Goal: Transaction & Acquisition: Purchase product/service

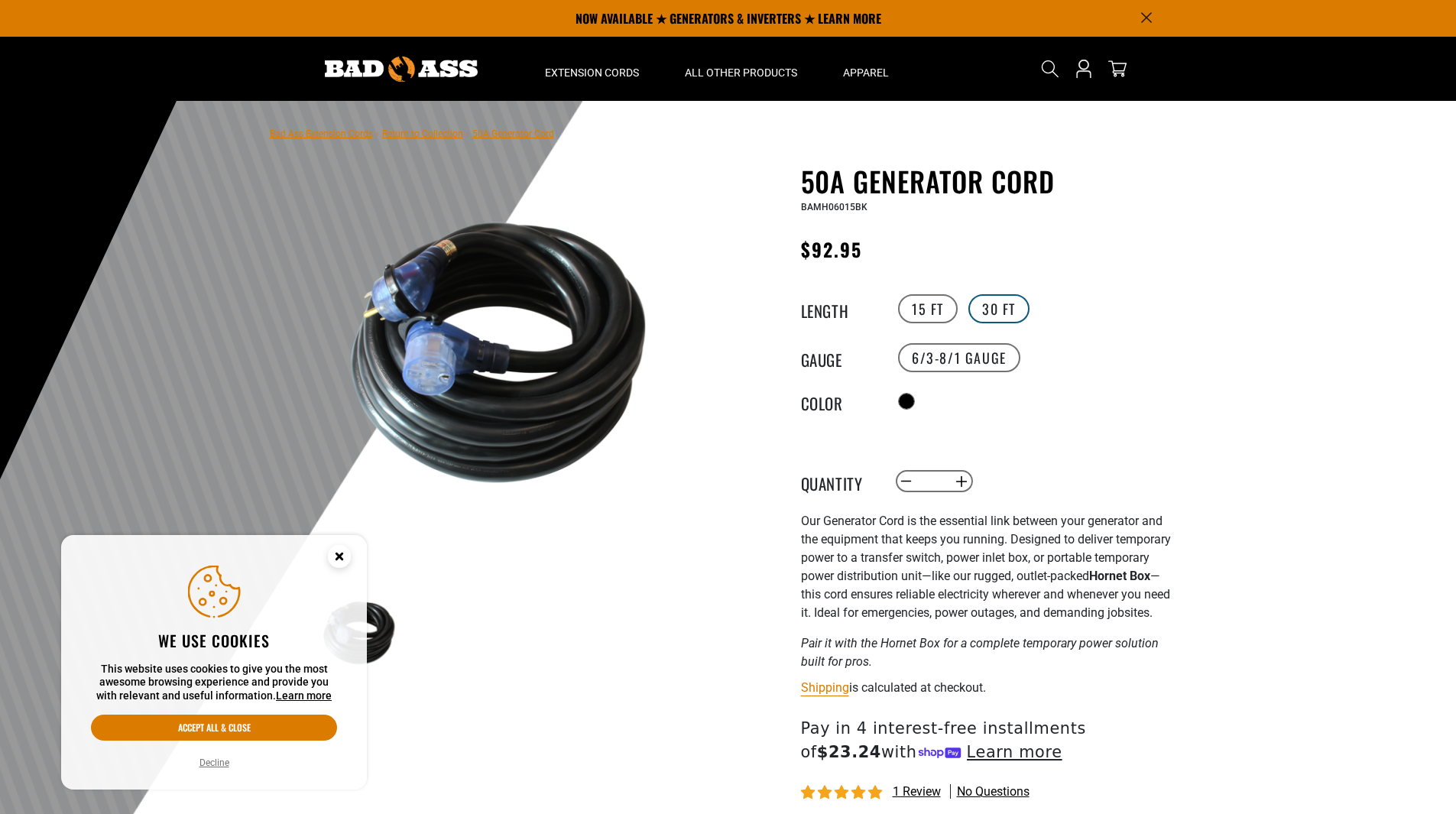
click at [994, 303] on label "30 FT" at bounding box center [998, 308] width 62 height 29
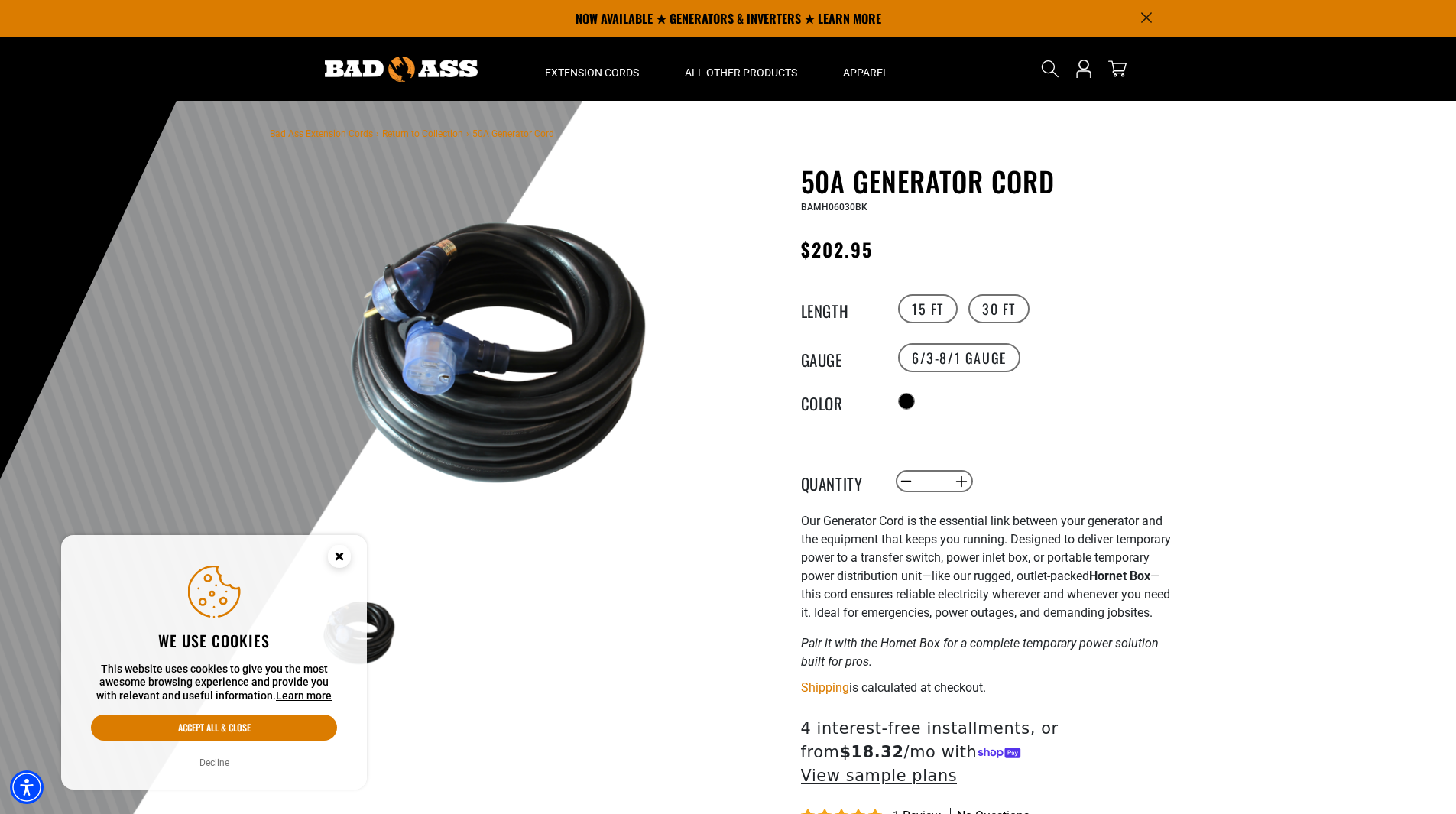
click at [335, 557] on circle "Close this option" at bounding box center [339, 556] width 23 height 23
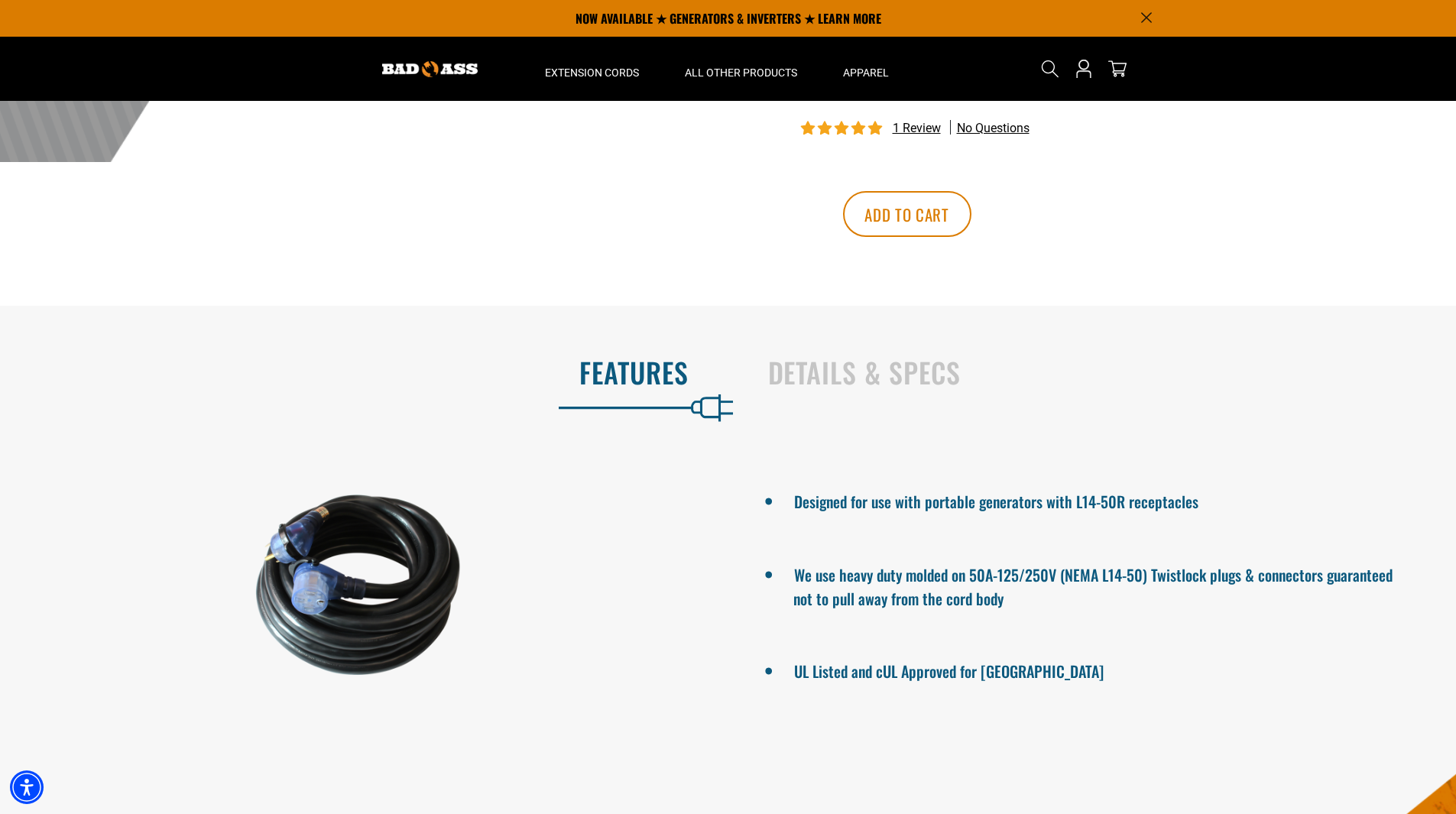
scroll to position [612, 0]
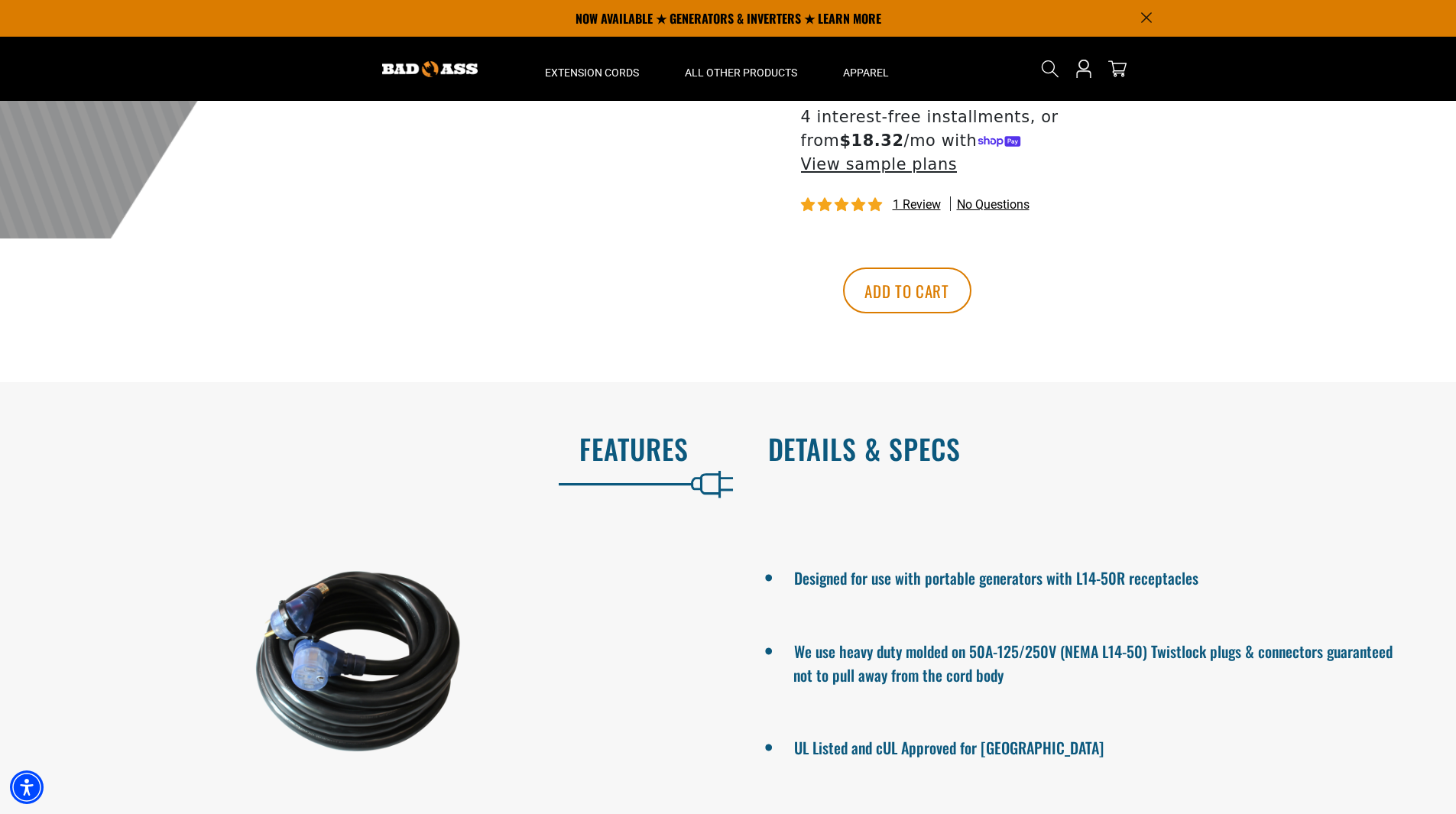
click at [918, 432] on h2 "Details & Specs" at bounding box center [1095, 448] width 656 height 32
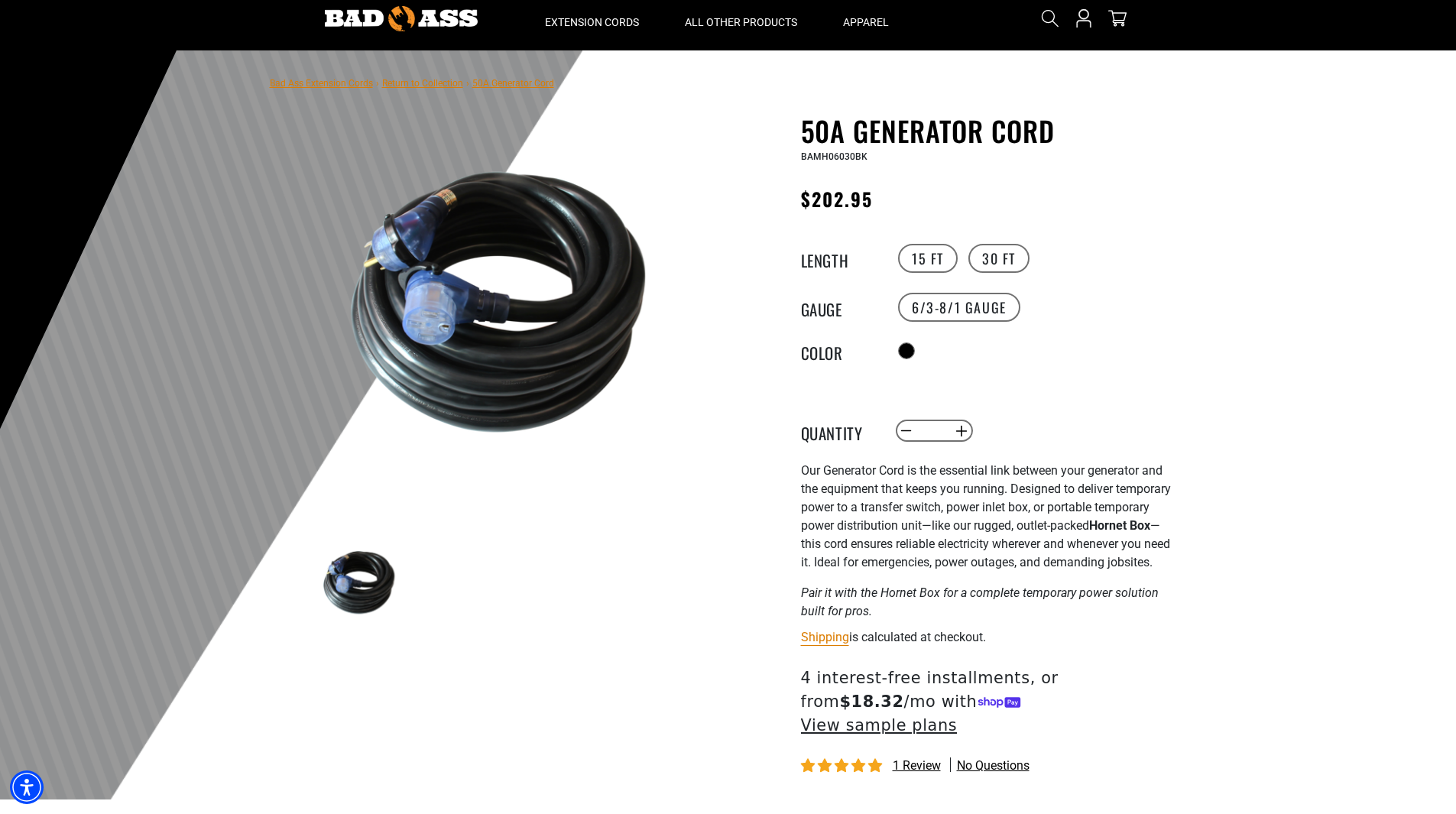
scroll to position [229, 0]
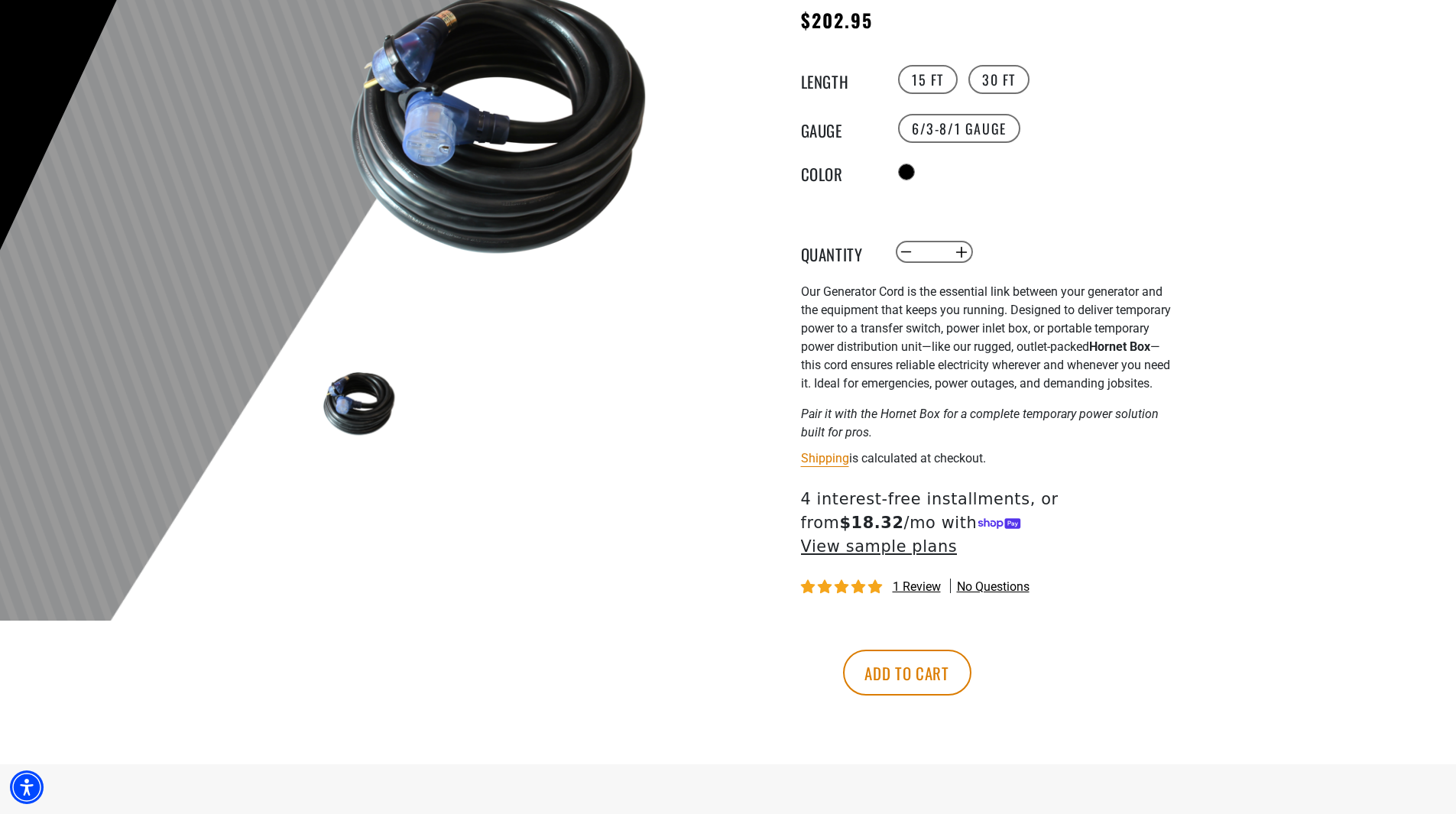
click at [932, 579] on span "1 review" at bounding box center [916, 586] width 48 height 14
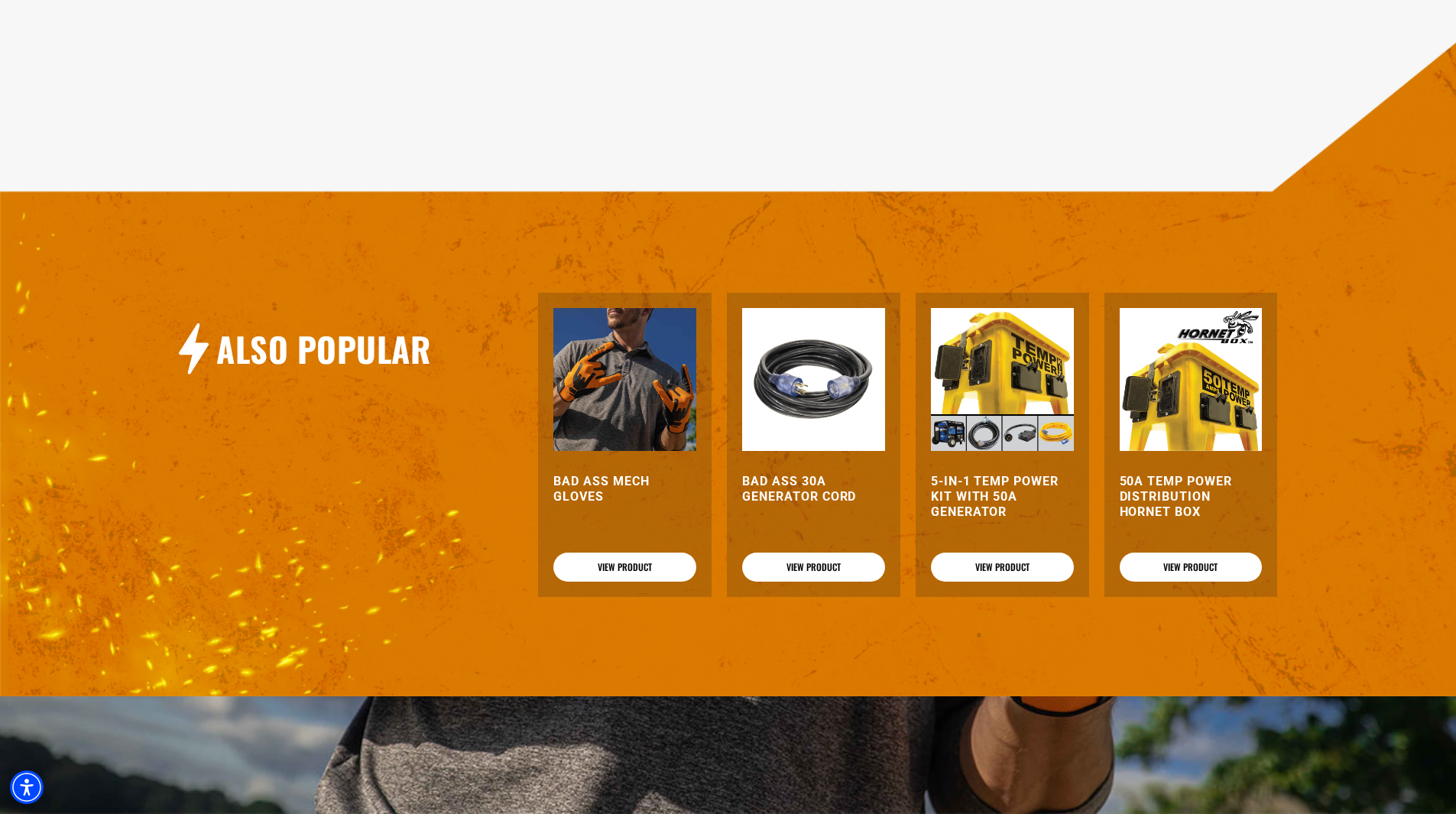
scroll to position [2467, 0]
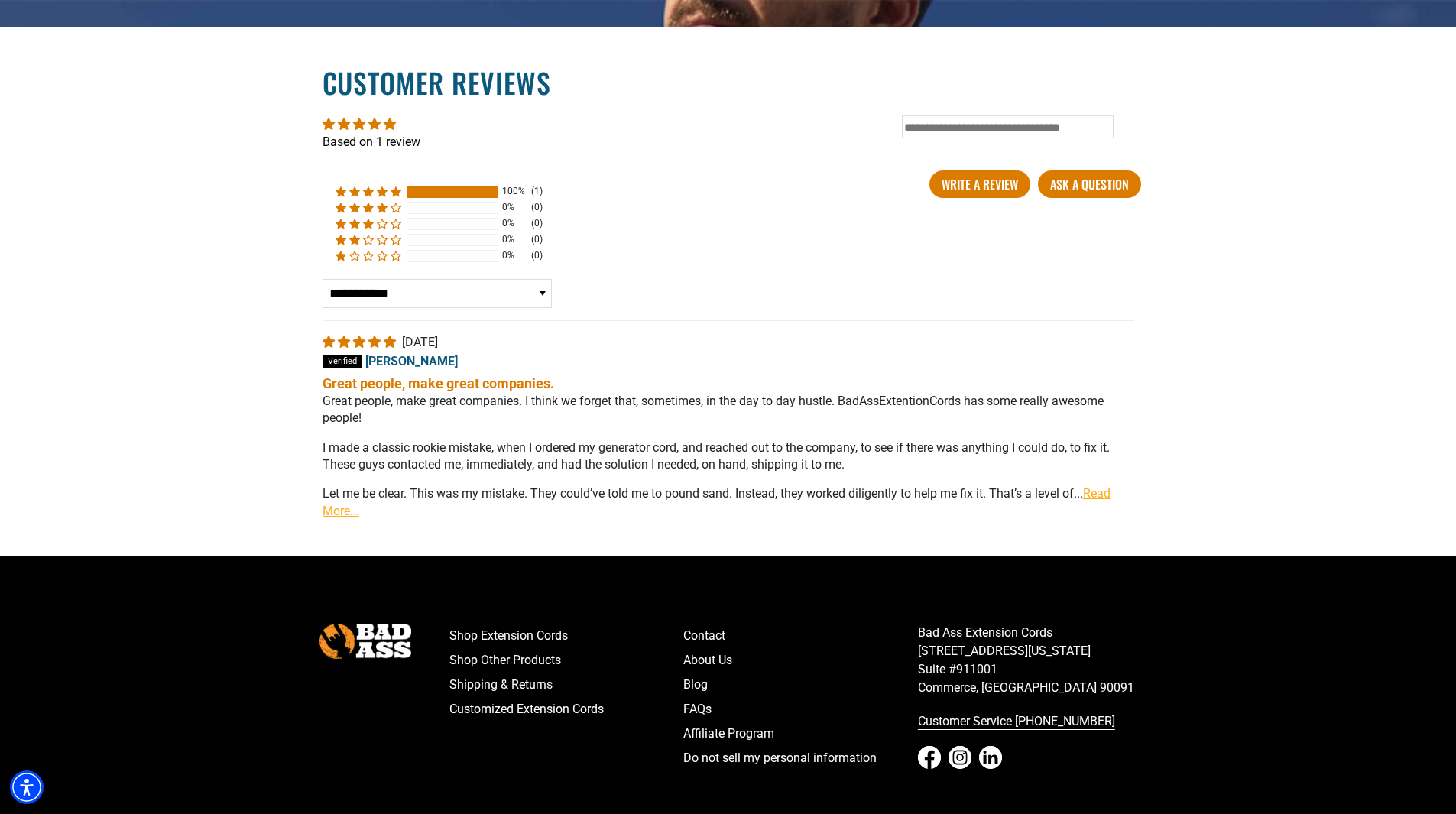
click at [1105, 486] on link "Read More..." at bounding box center [716, 501] width 788 height 31
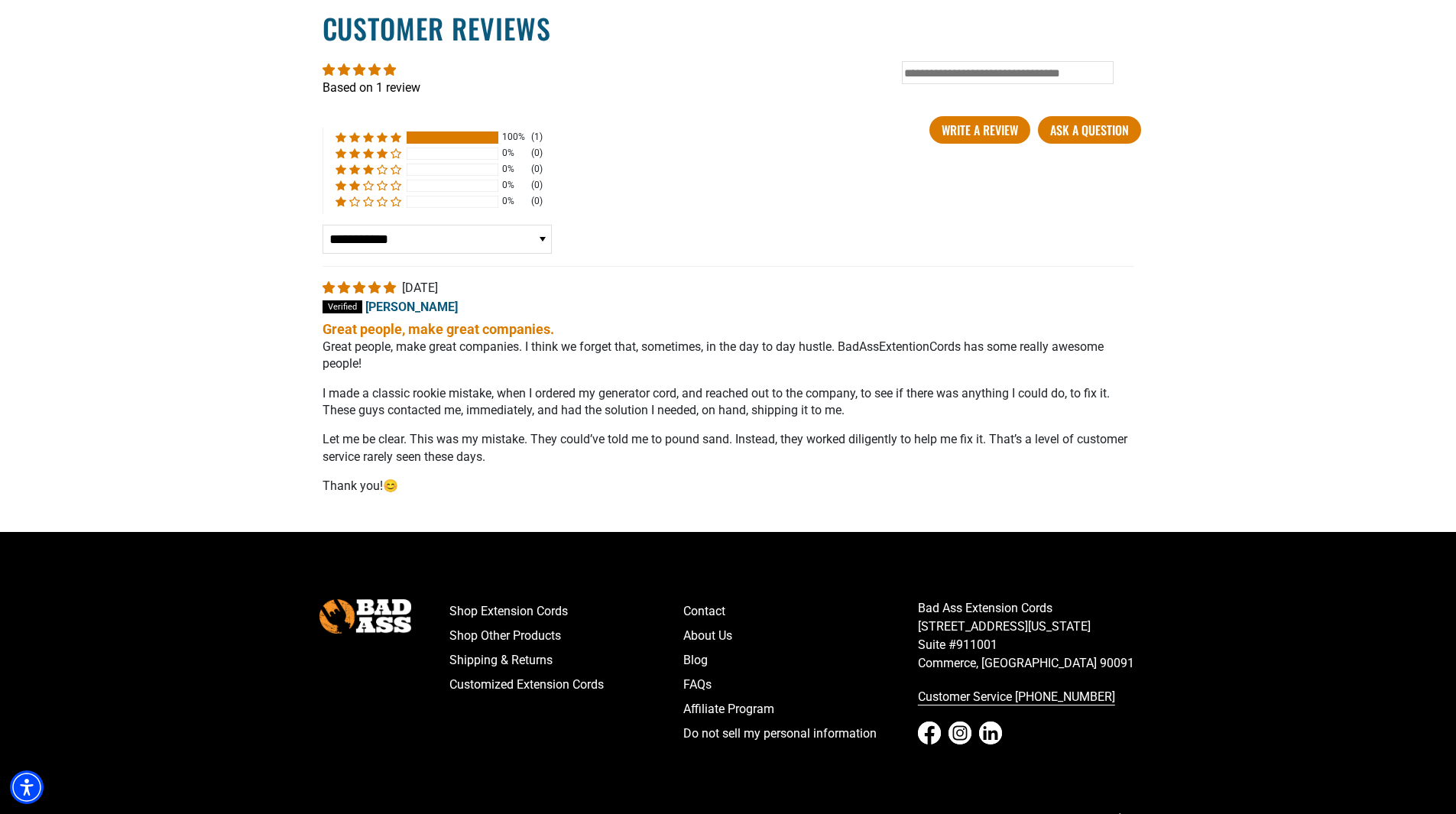
scroll to position [2583, 0]
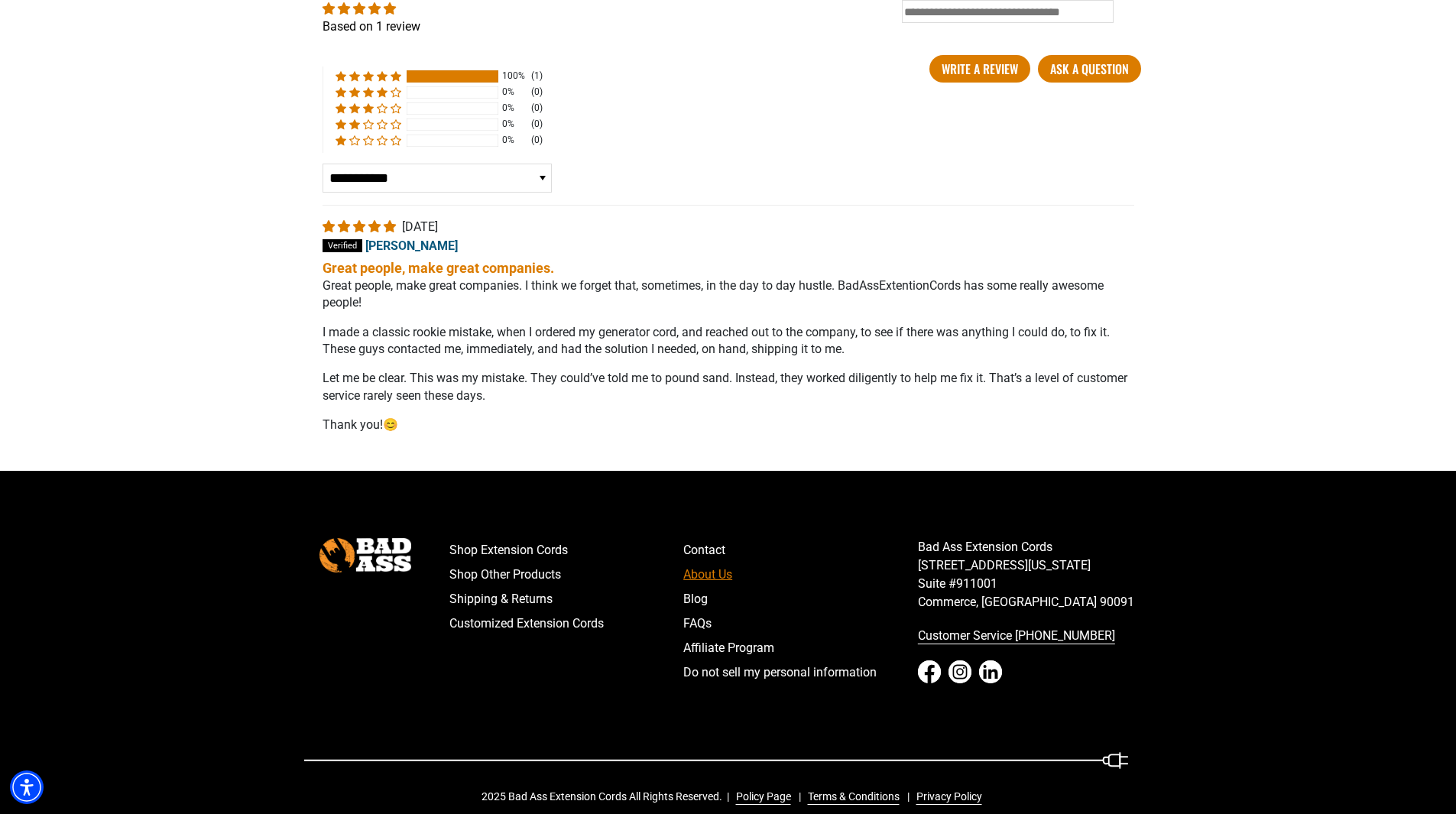
click at [722, 562] on link "About Us" at bounding box center [800, 574] width 234 height 24
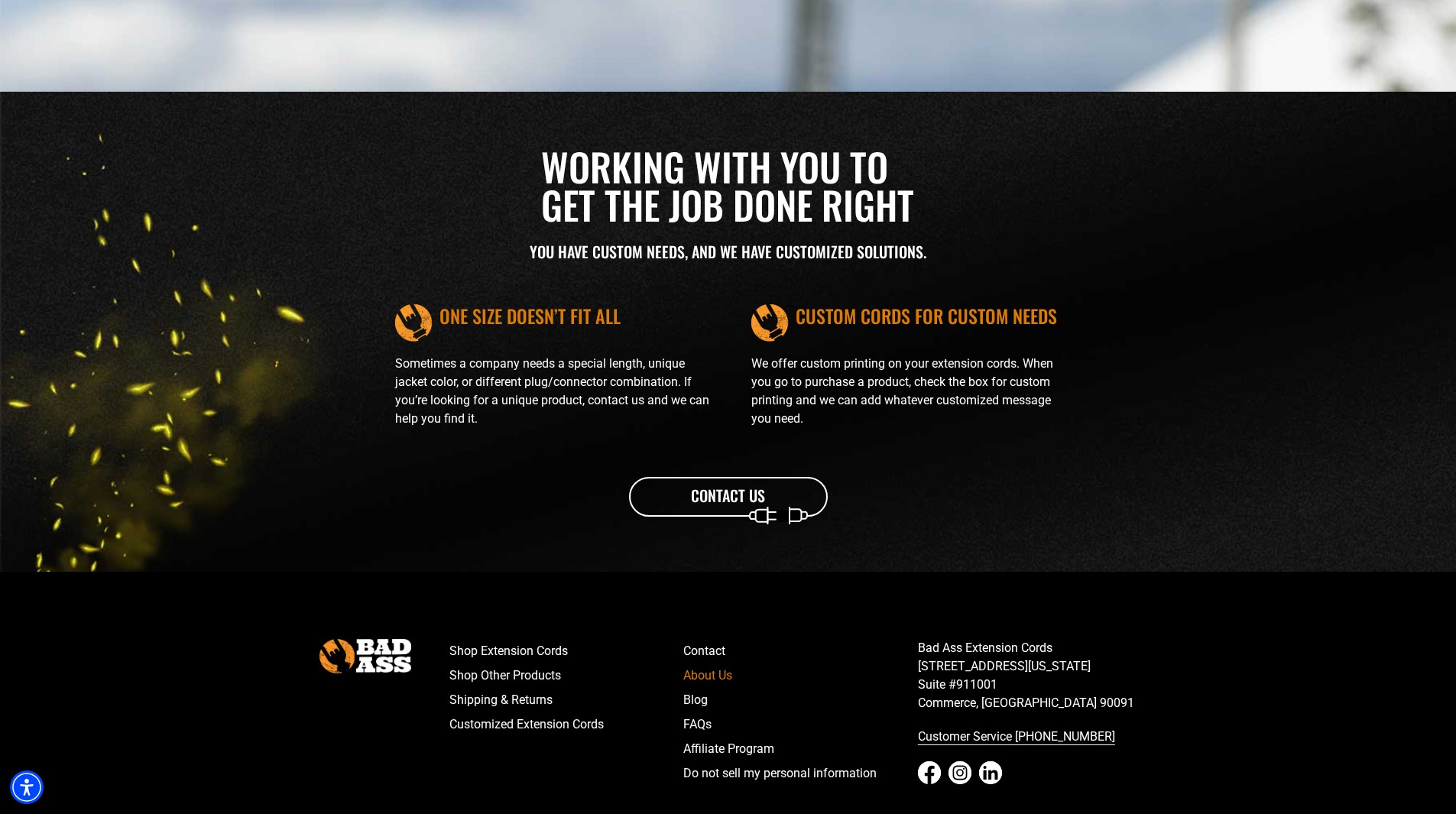
scroll to position [1605, 0]
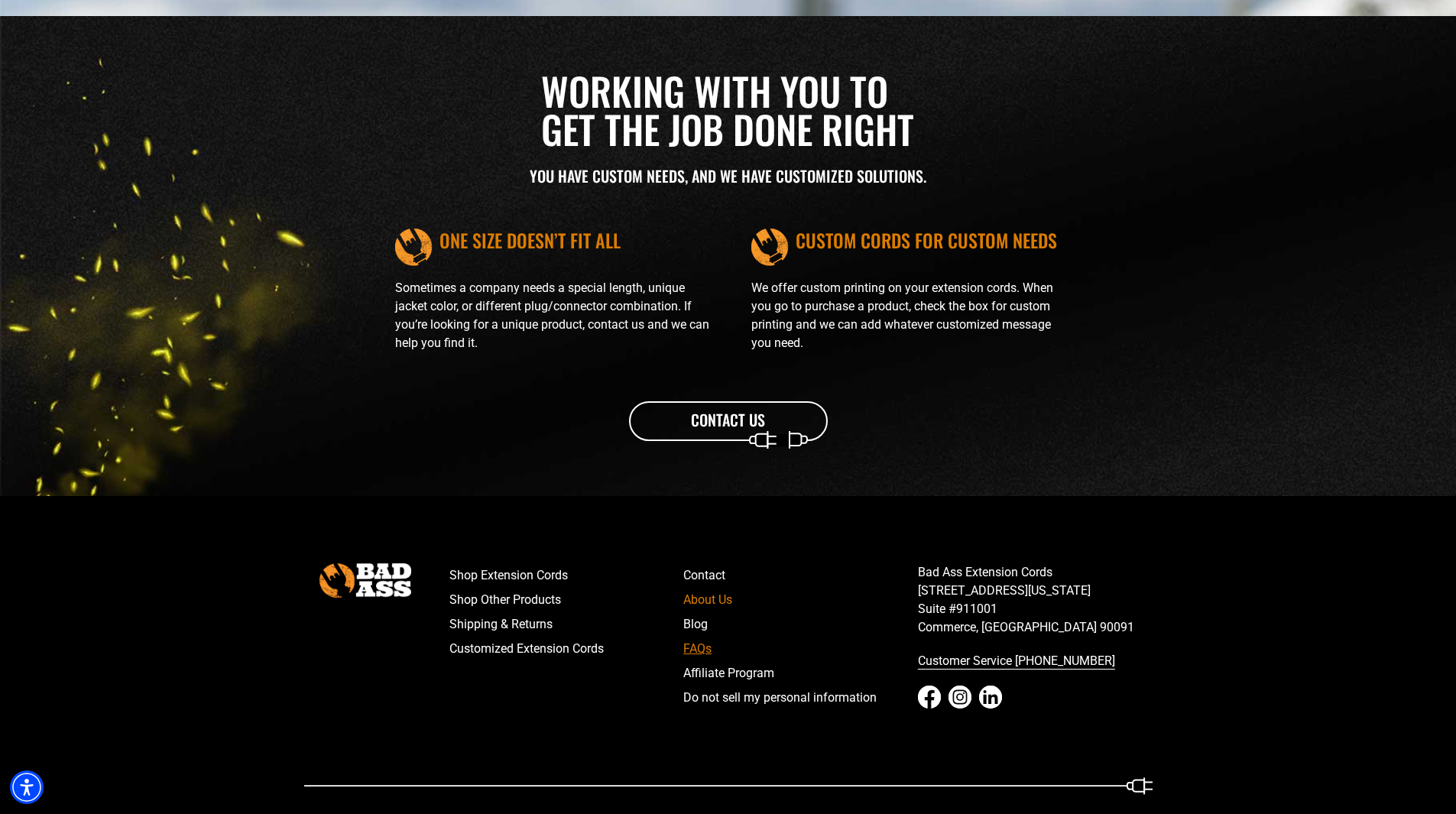
click at [695, 639] on link "FAQs" at bounding box center [800, 648] width 234 height 24
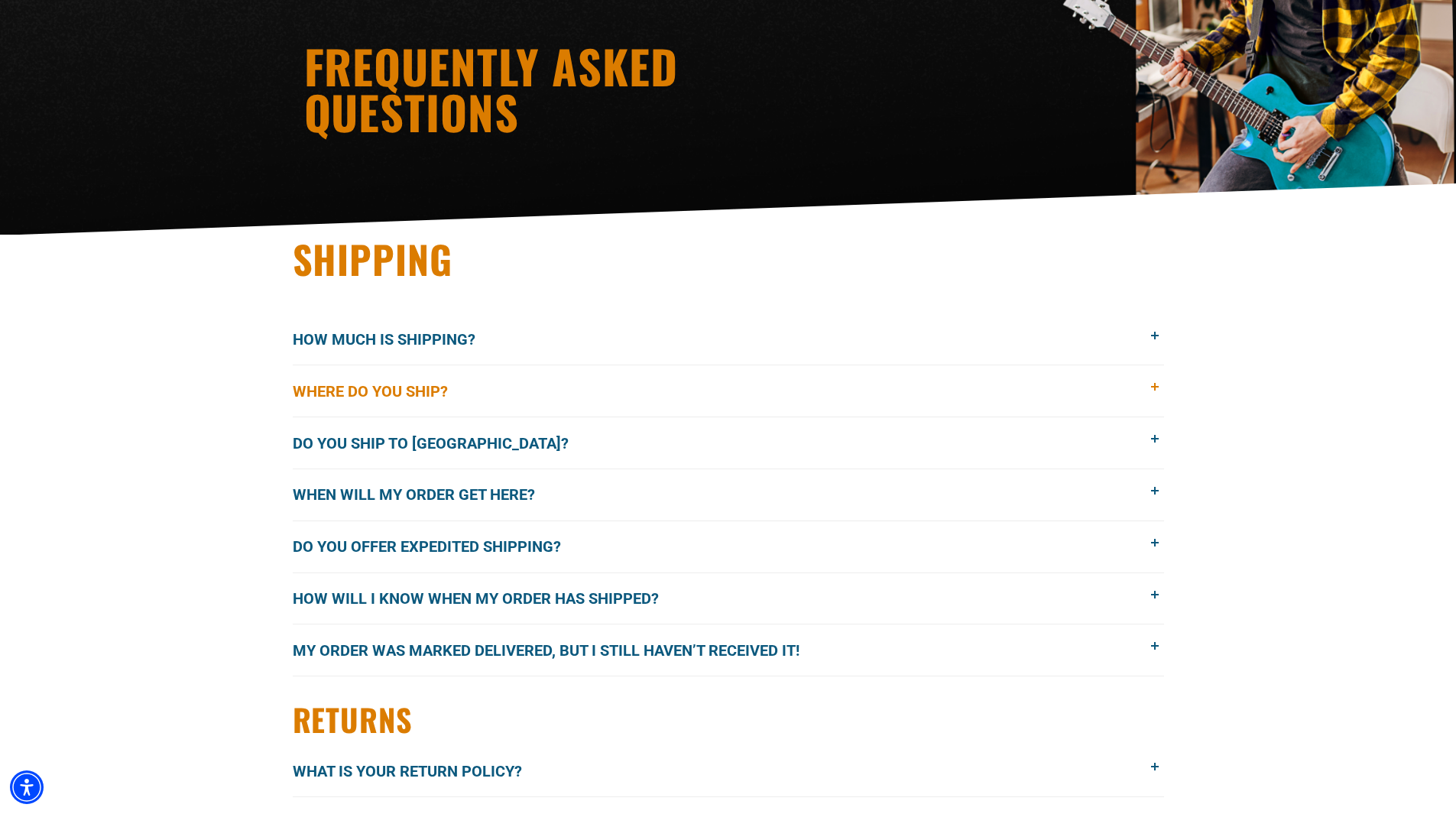
scroll to position [229, 0]
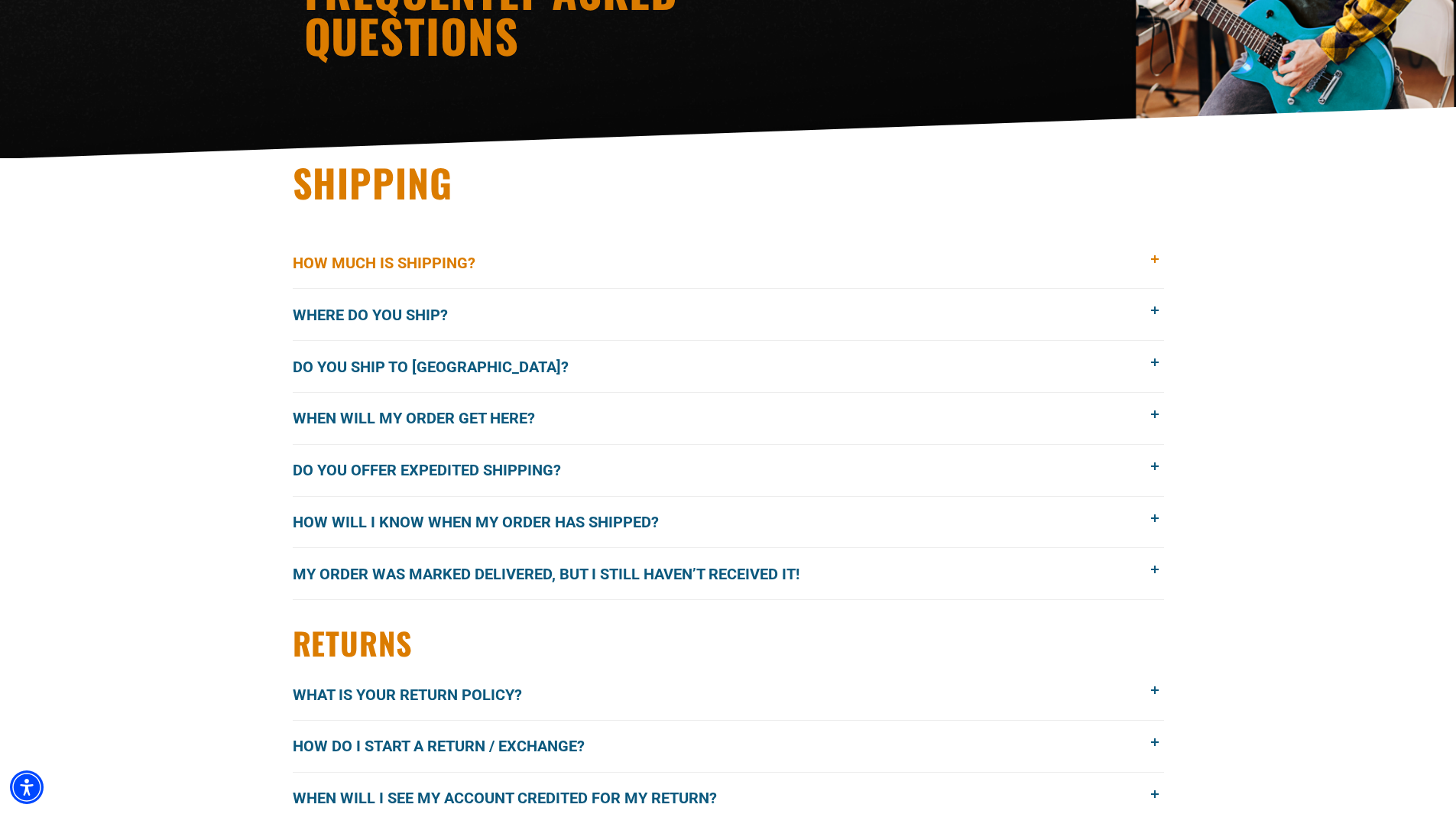
click at [1151, 249] on button "How much is shipping?" at bounding box center [728, 263] width 871 height 51
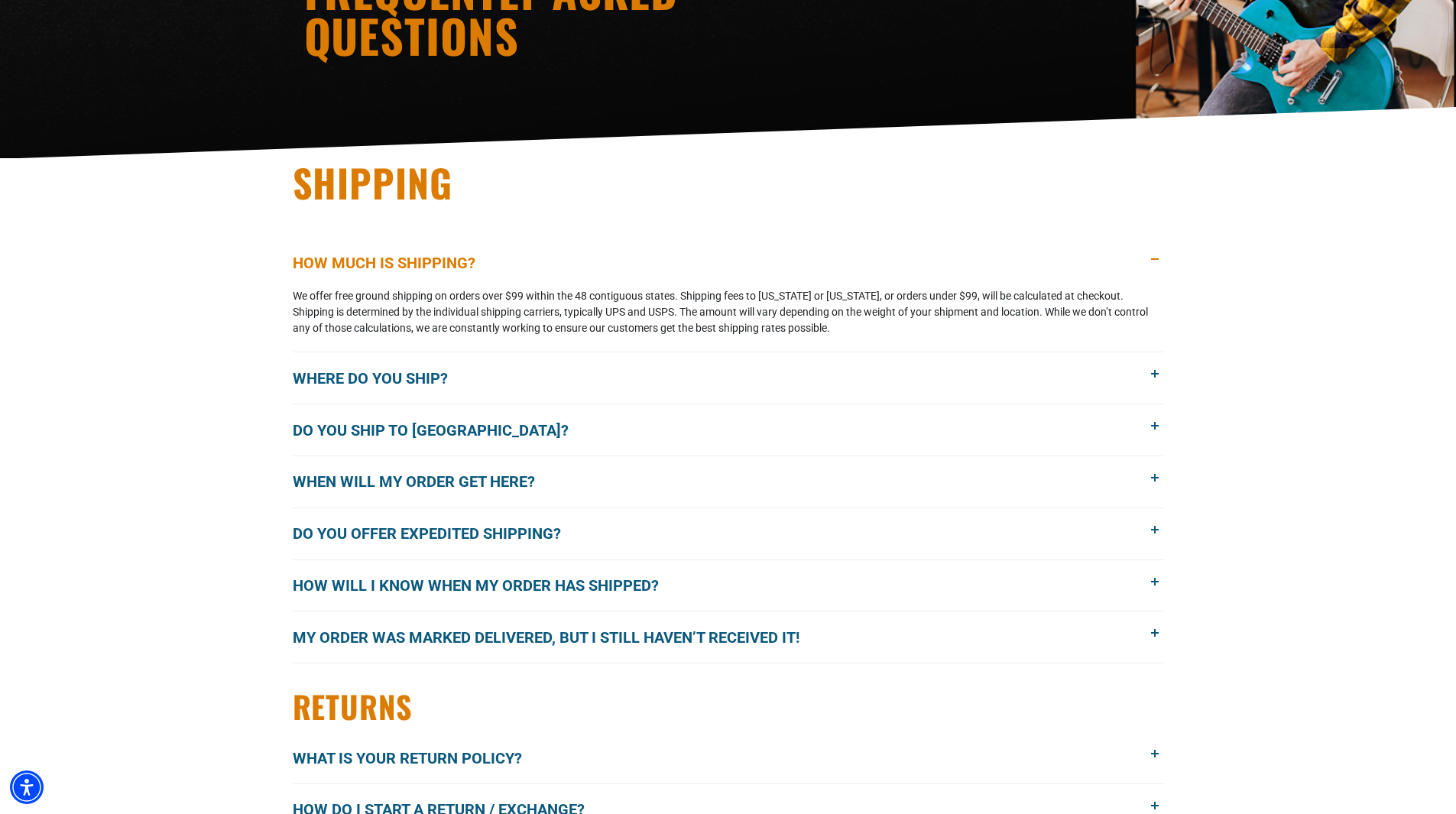
click at [1160, 254] on span at bounding box center [1155, 260] width 17 height 17
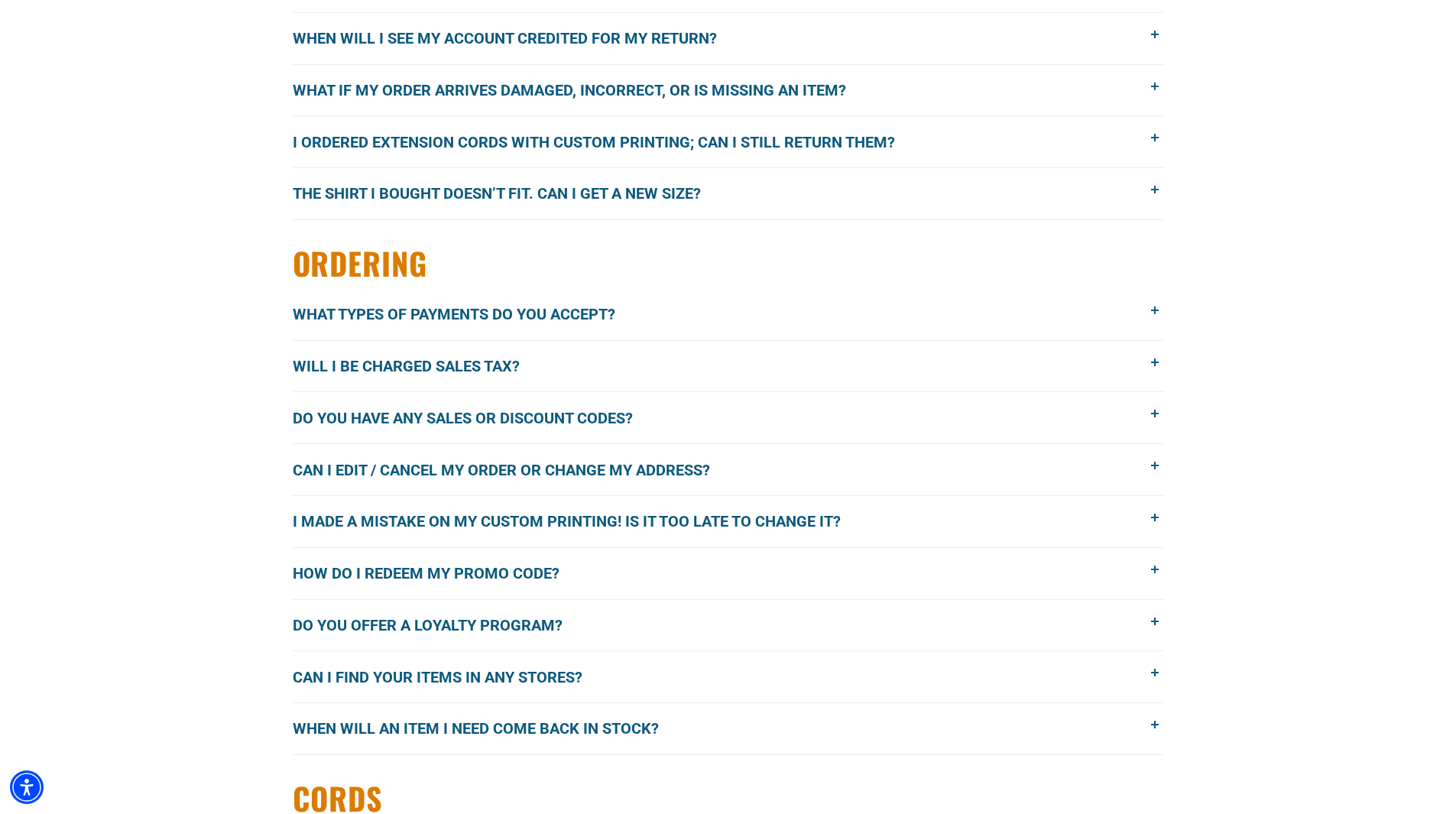
scroll to position [993, 0]
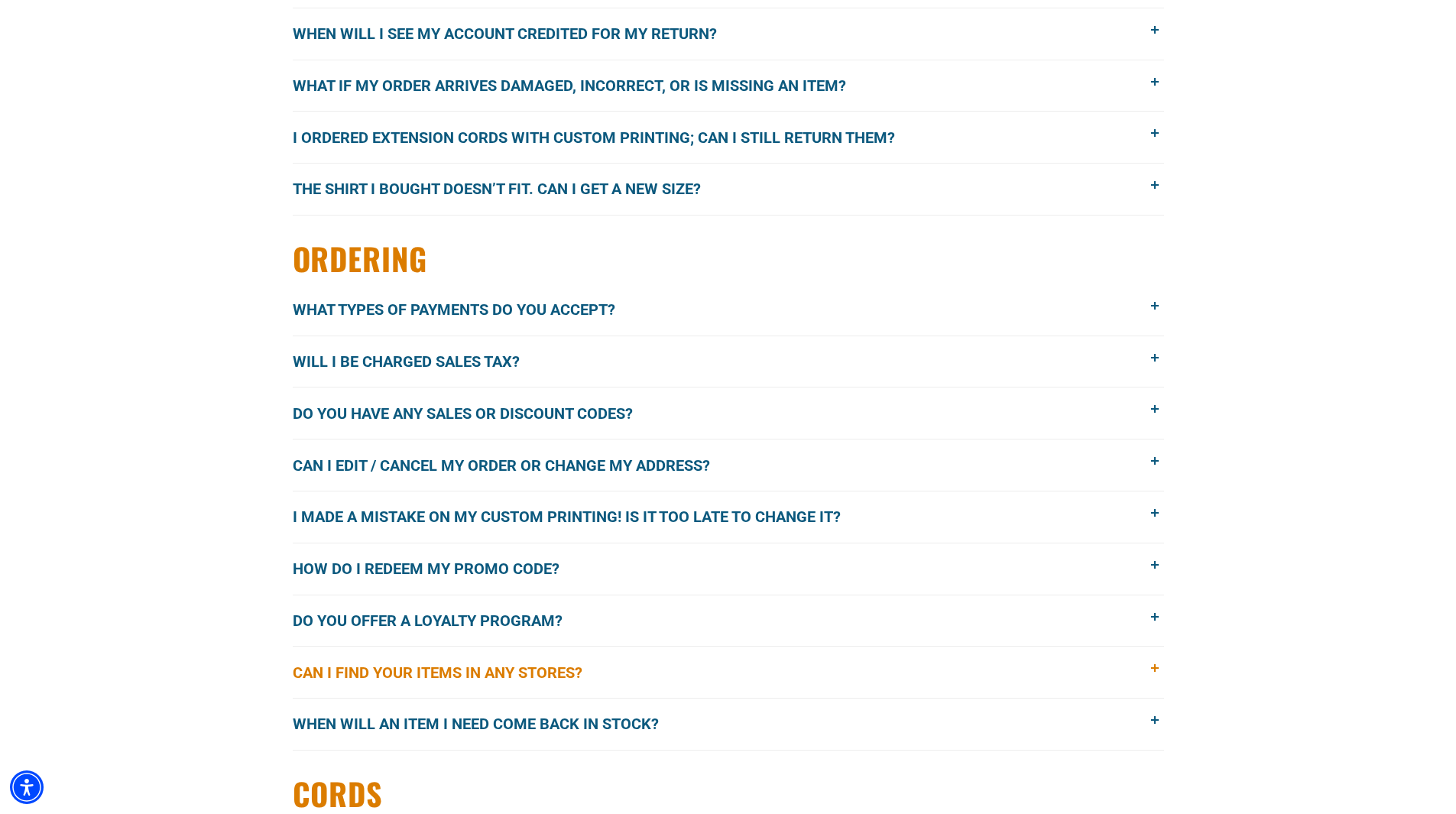
click at [1154, 666] on span at bounding box center [1155, 669] width 17 height 17
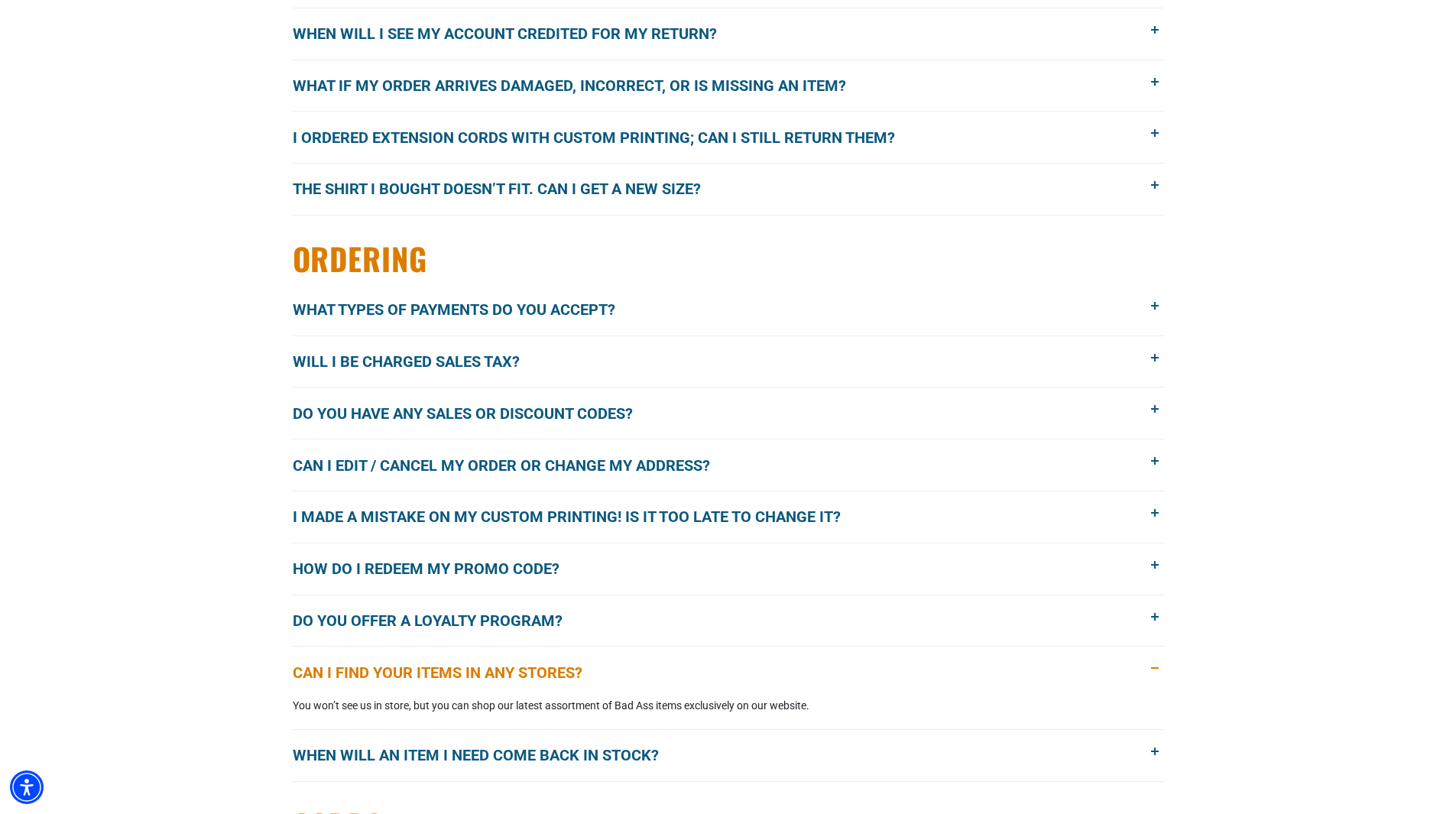
click at [1154, 670] on span at bounding box center [1155, 669] width 17 height 17
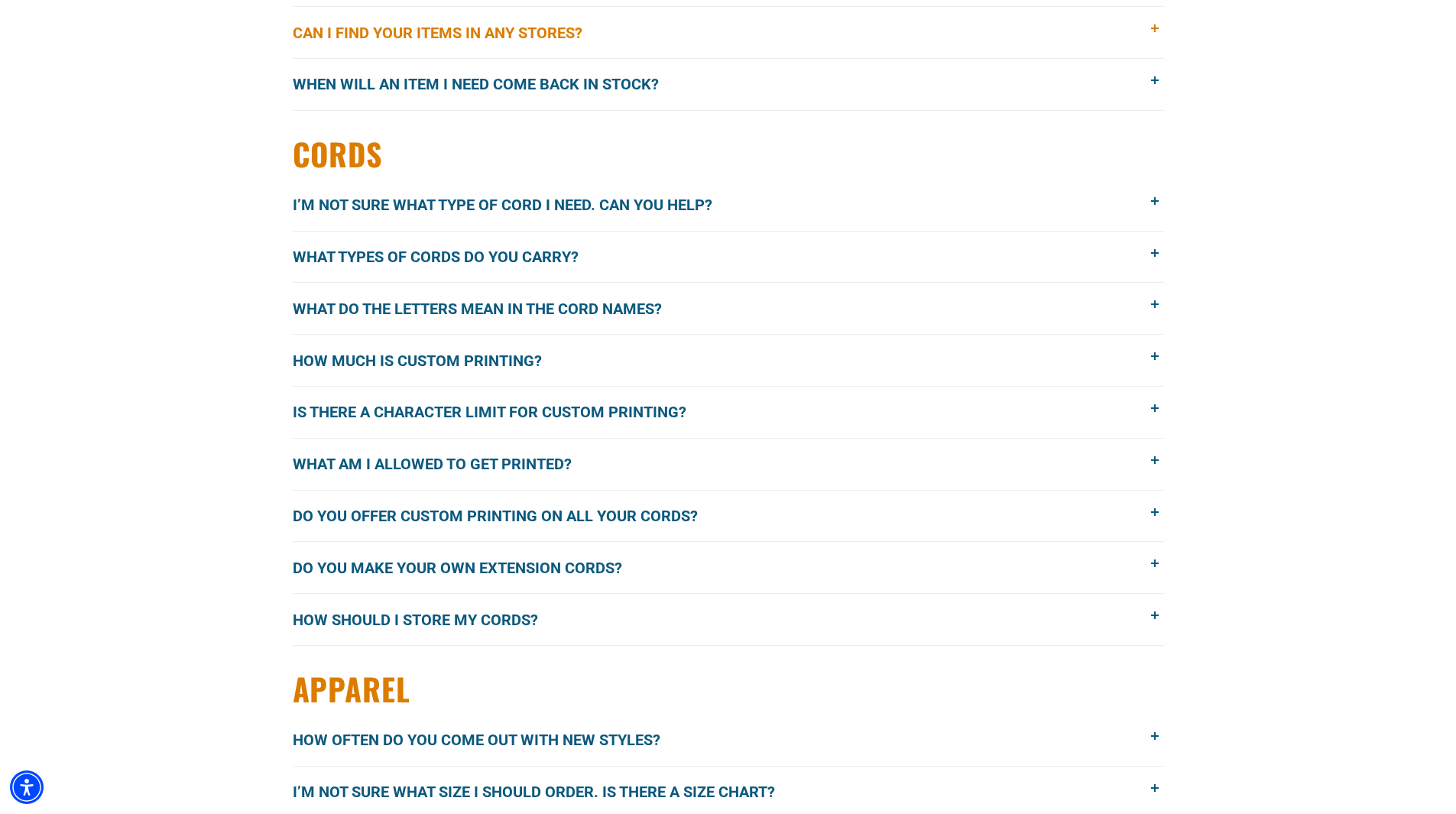
scroll to position [1681, 0]
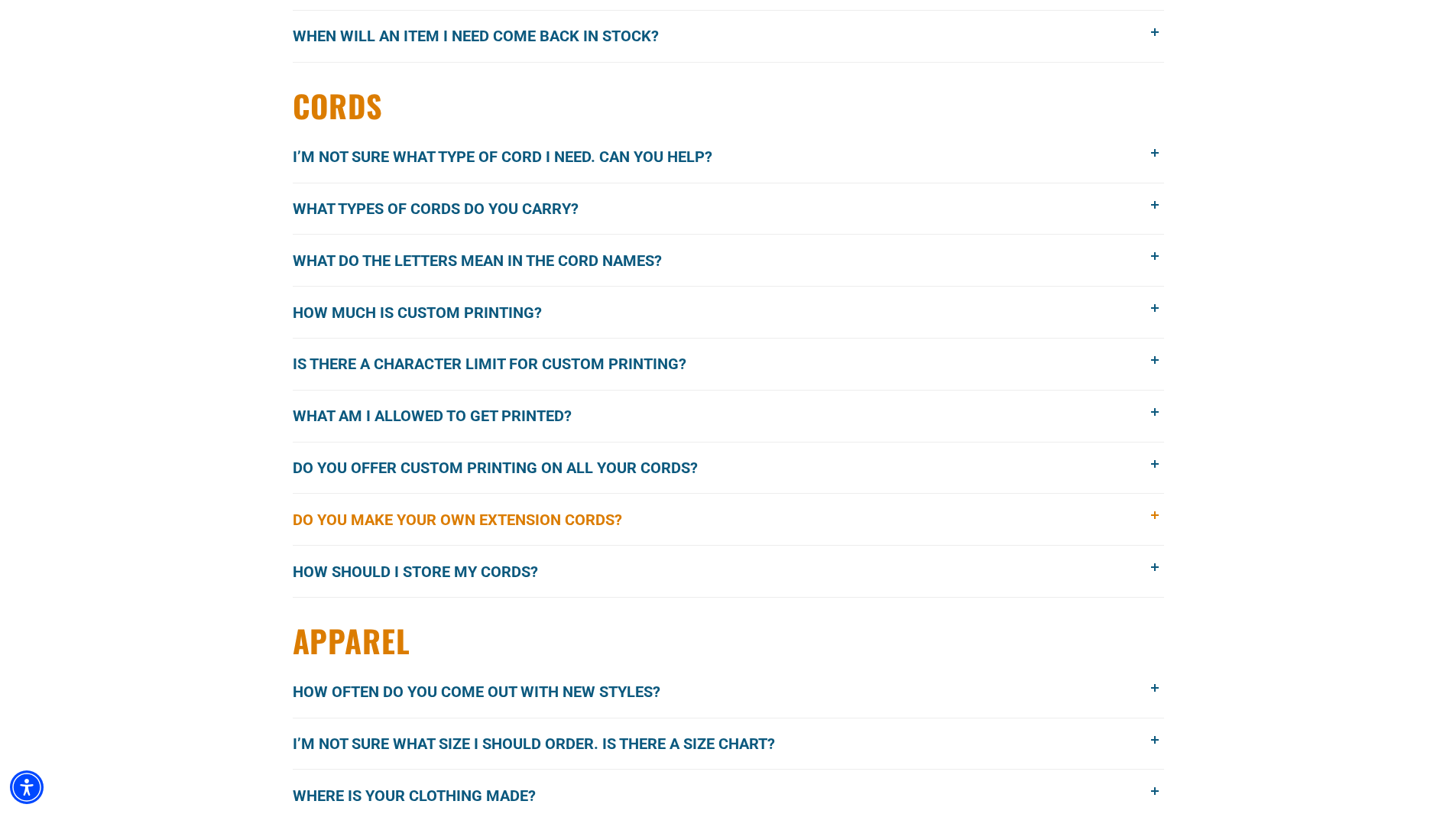
click at [1156, 503] on button "Do you make your own extension cords?" at bounding box center [728, 519] width 871 height 51
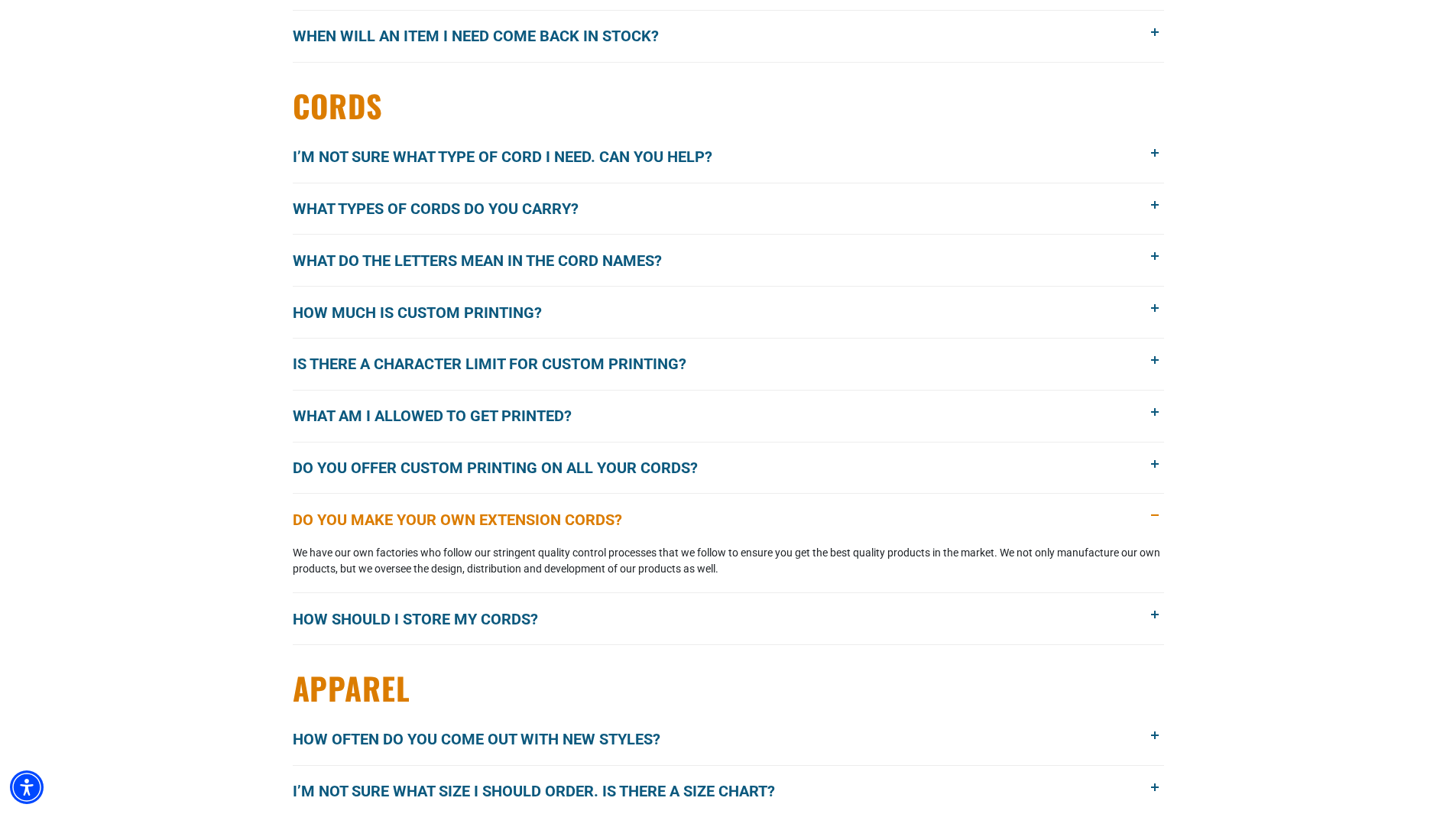
scroll to position [1758, 0]
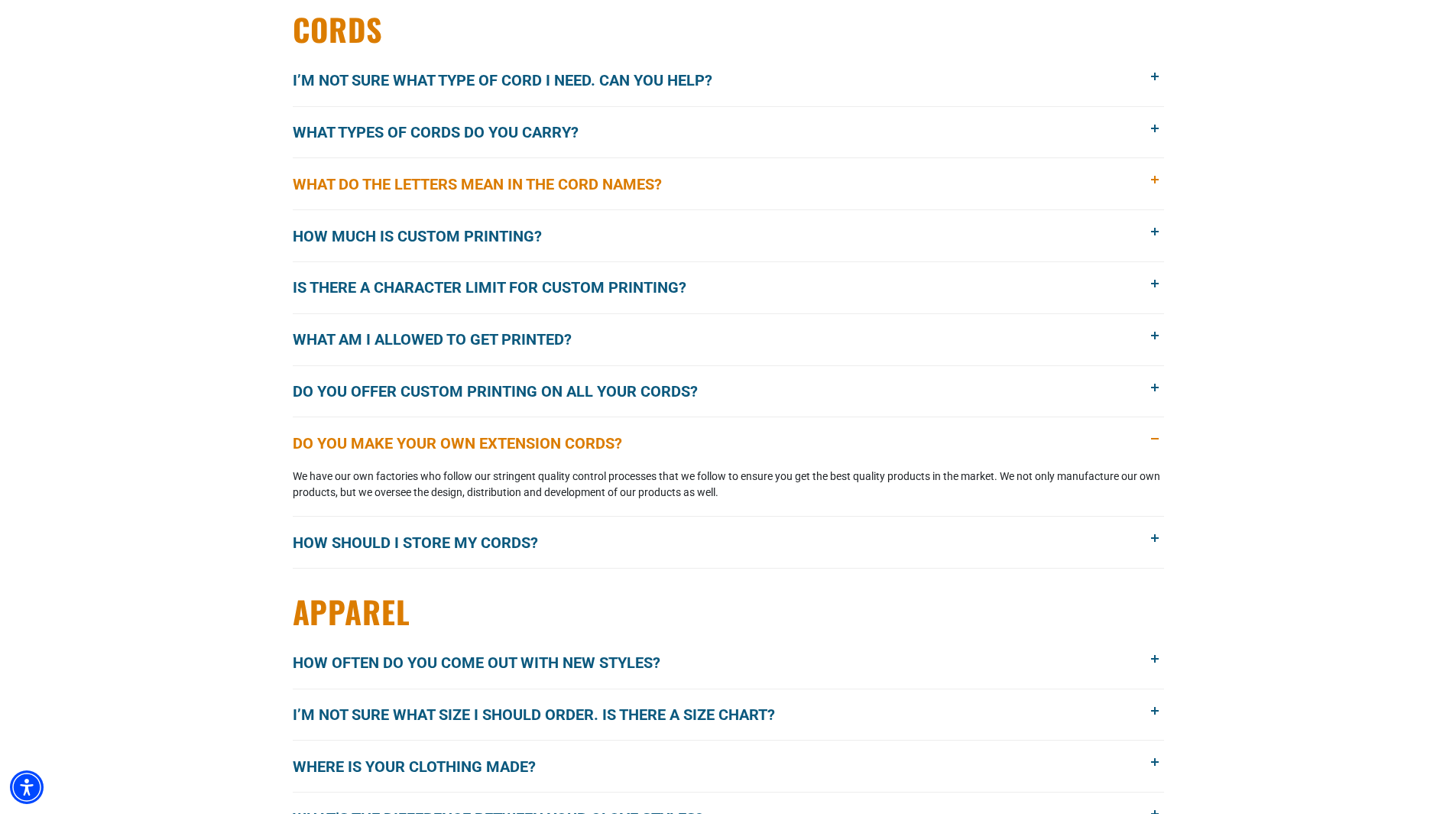
click at [1154, 172] on span at bounding box center [1155, 180] width 17 height 17
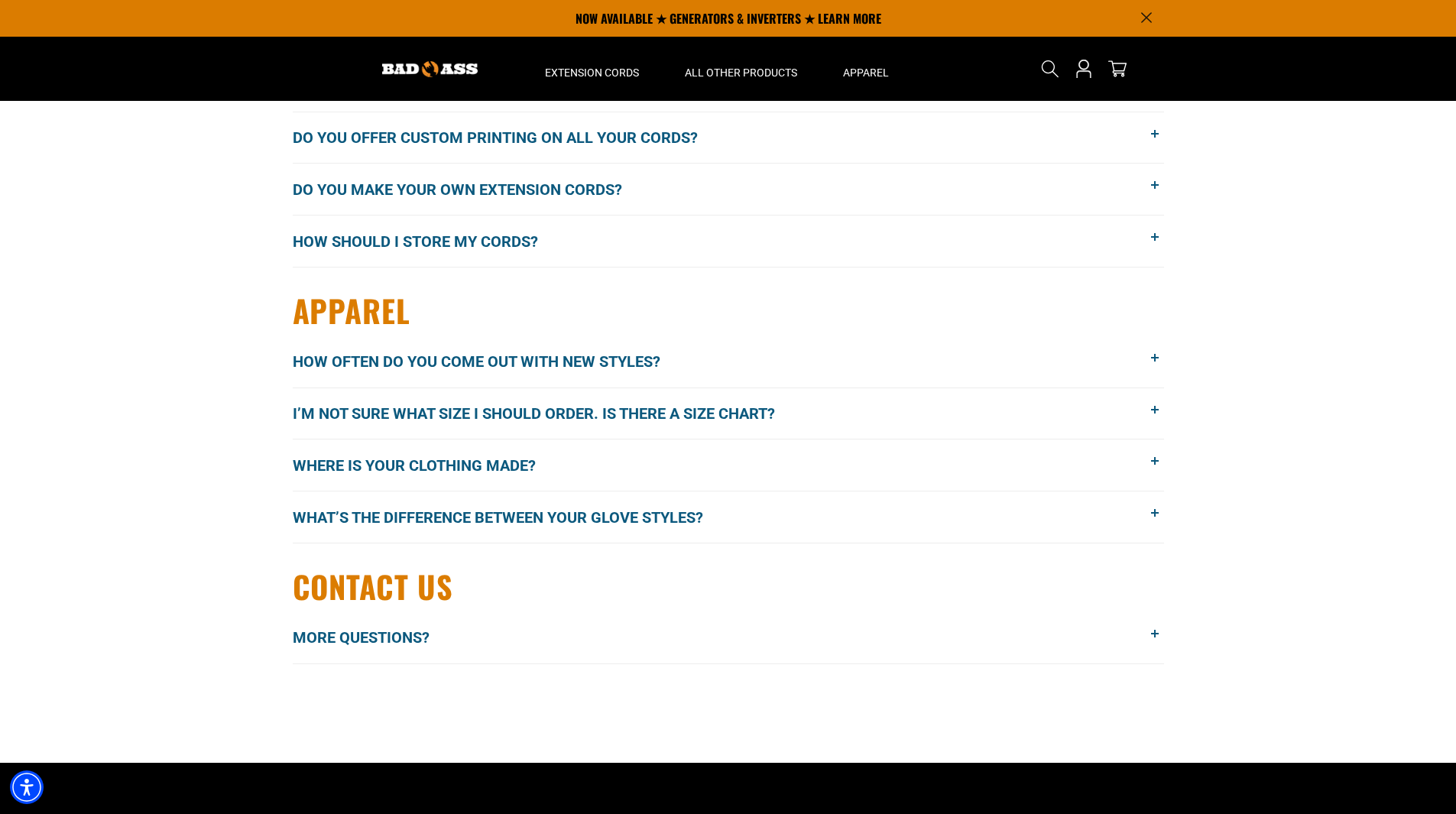
scroll to position [2064, 0]
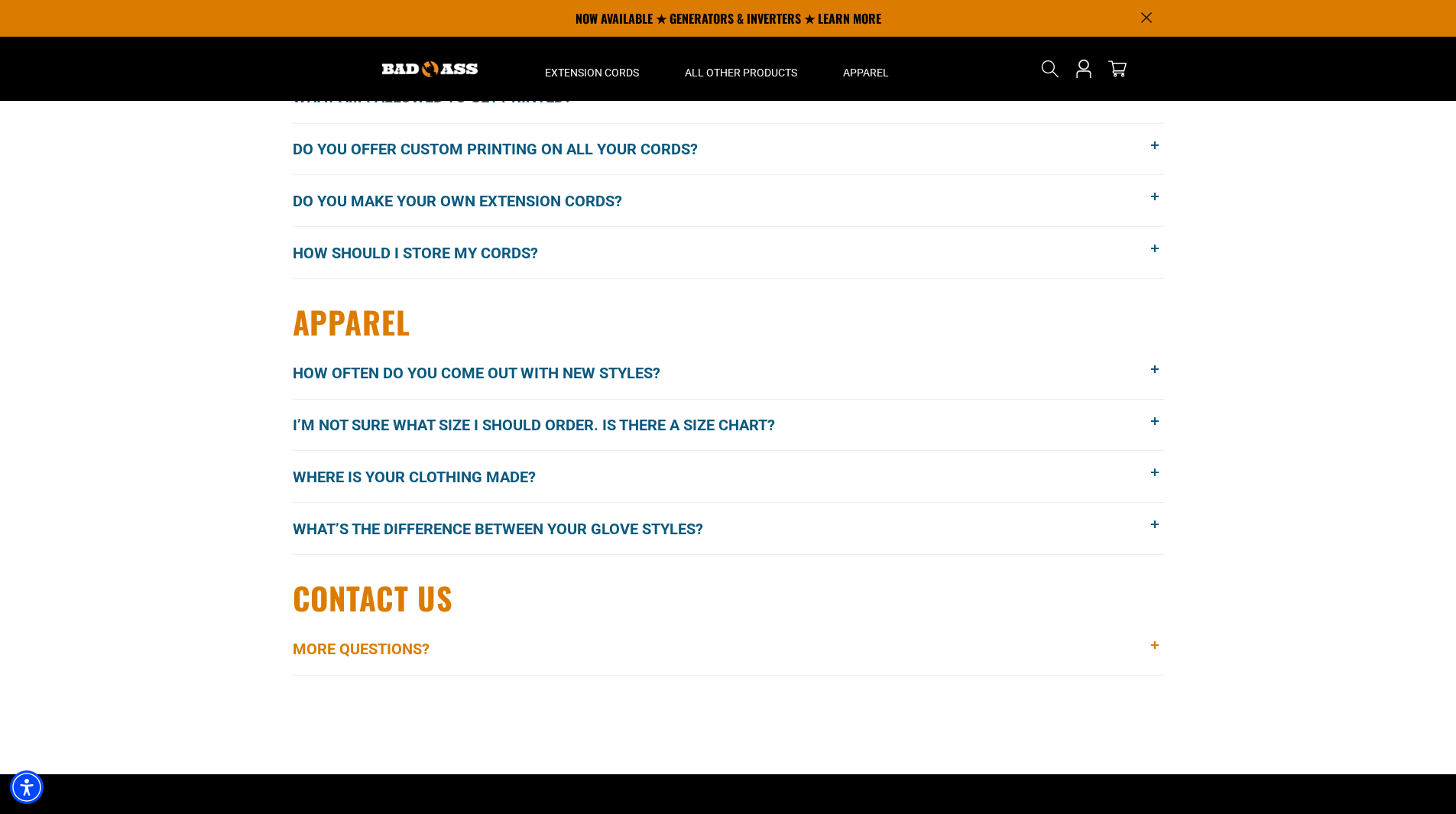
click at [1148, 645] on span at bounding box center [1155, 645] width 17 height 17
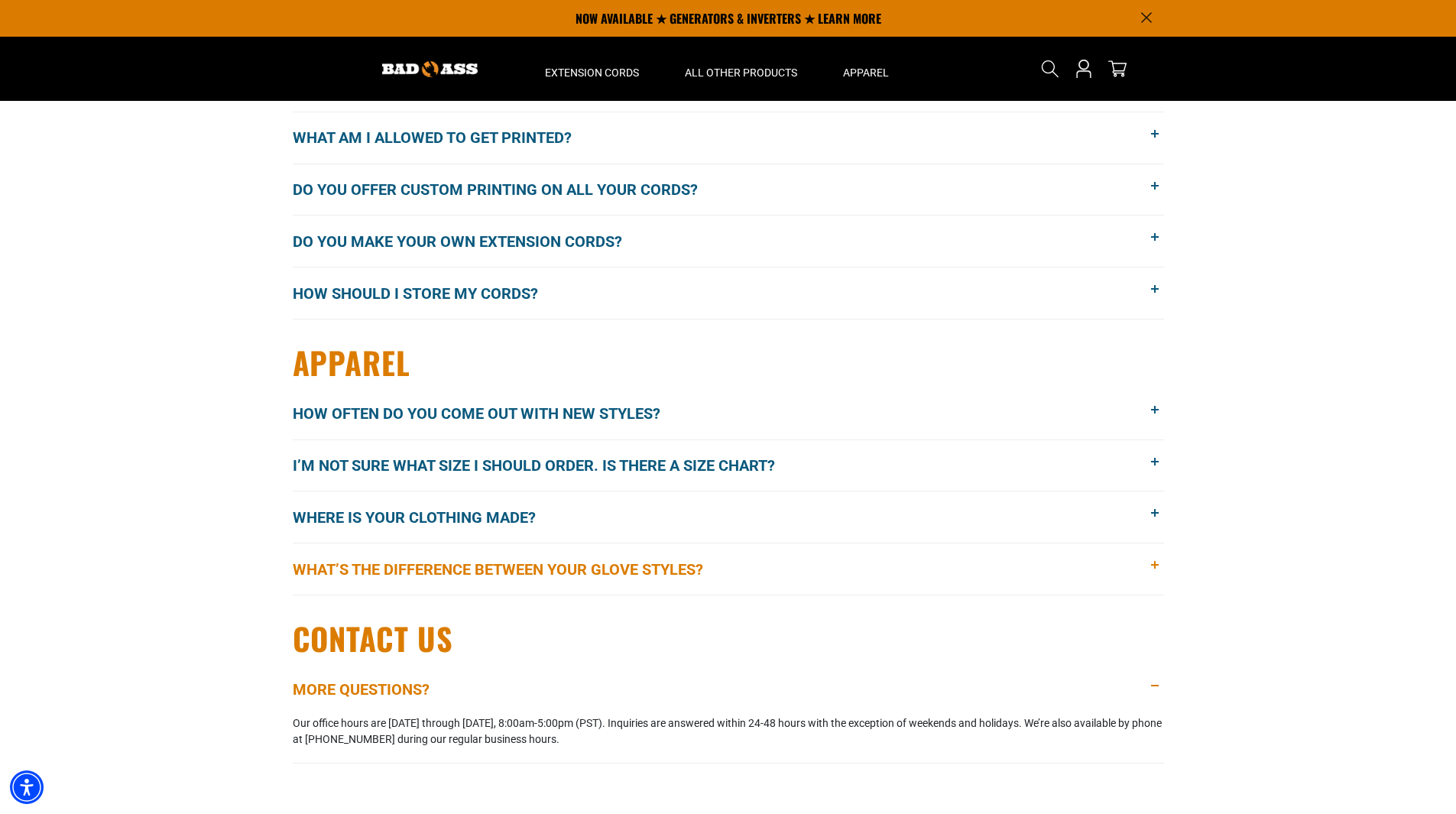
scroll to position [1924, 0]
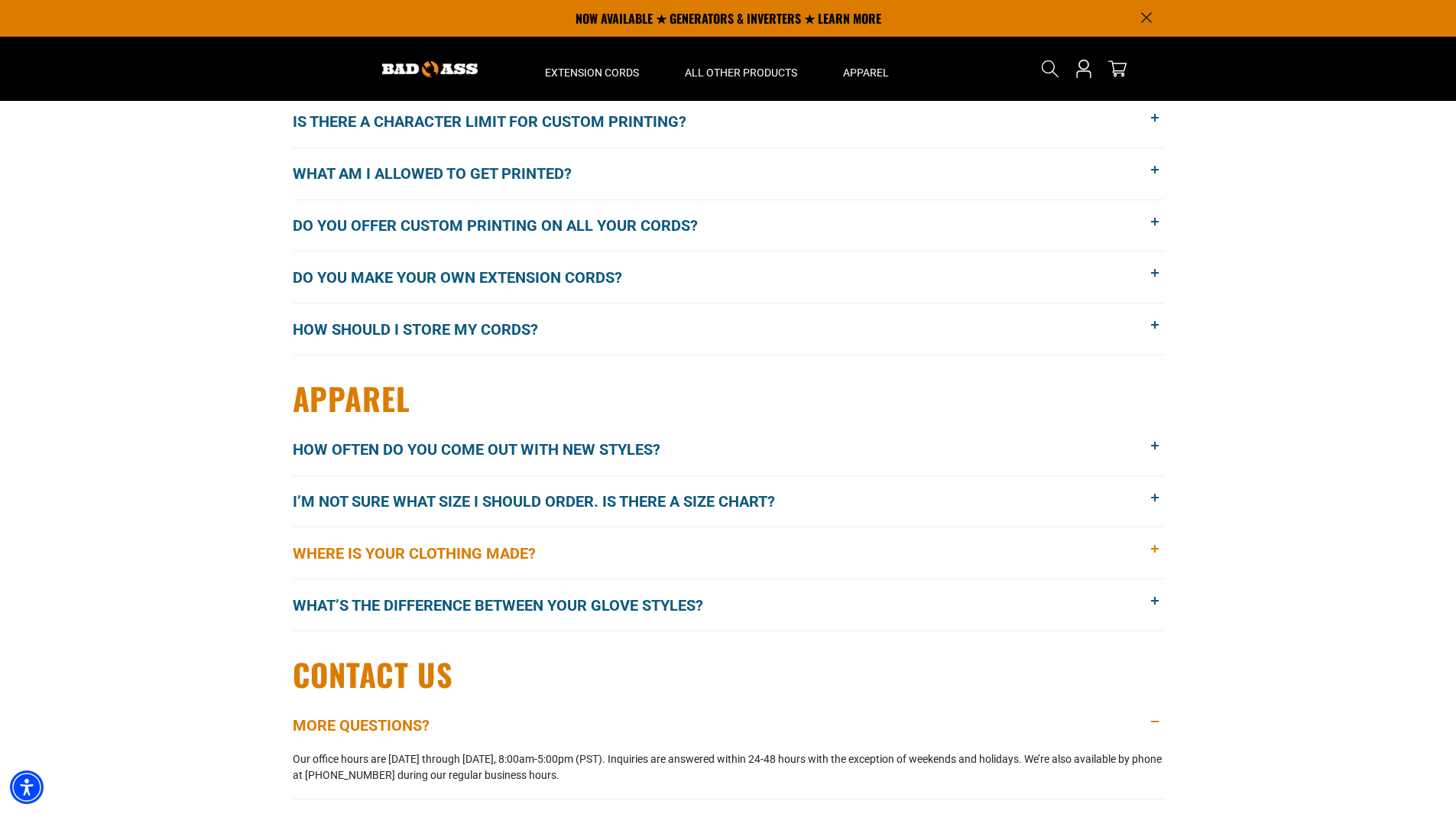
click at [1153, 546] on span at bounding box center [1155, 549] width 17 height 17
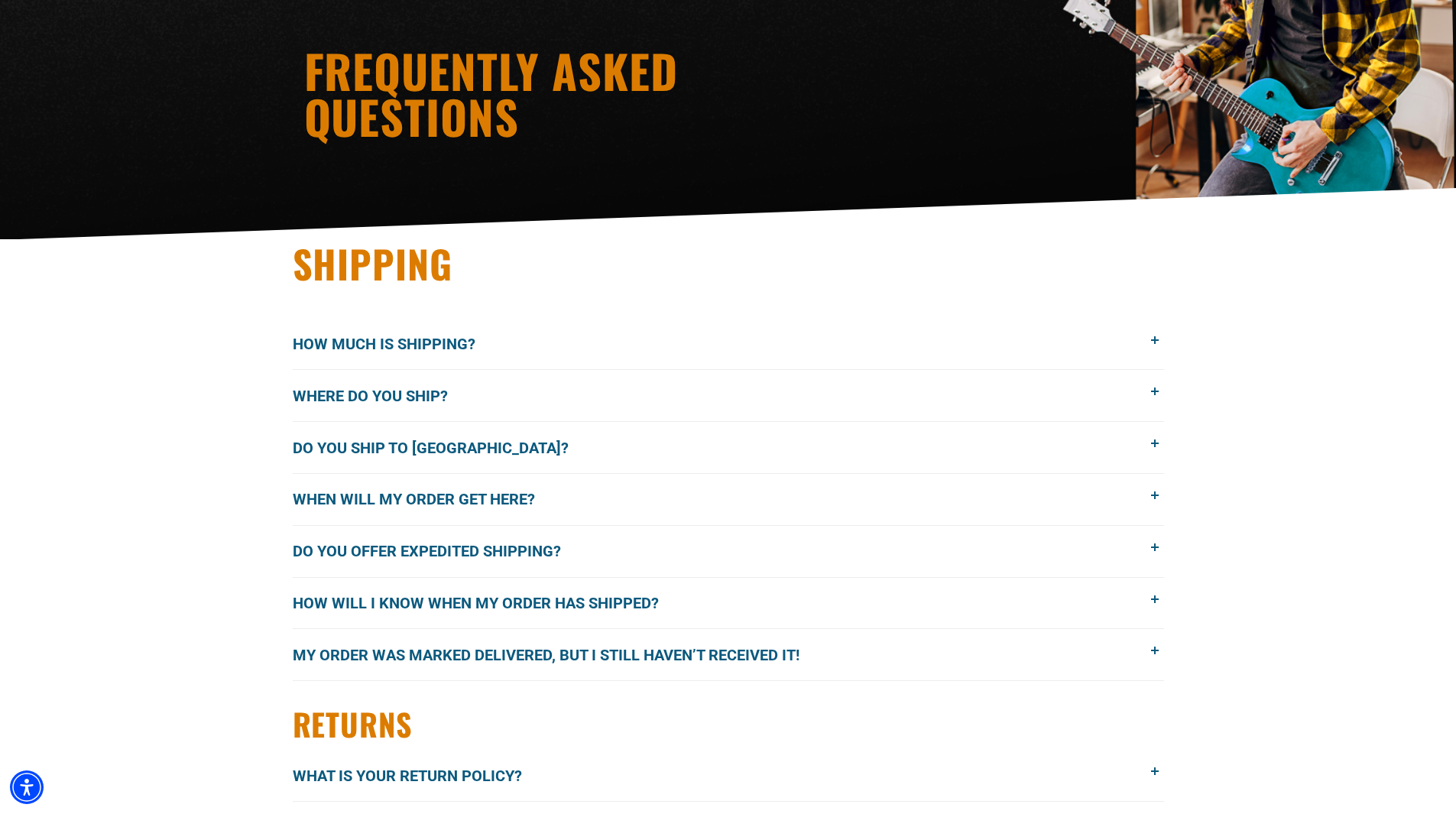
scroll to position [0, 0]
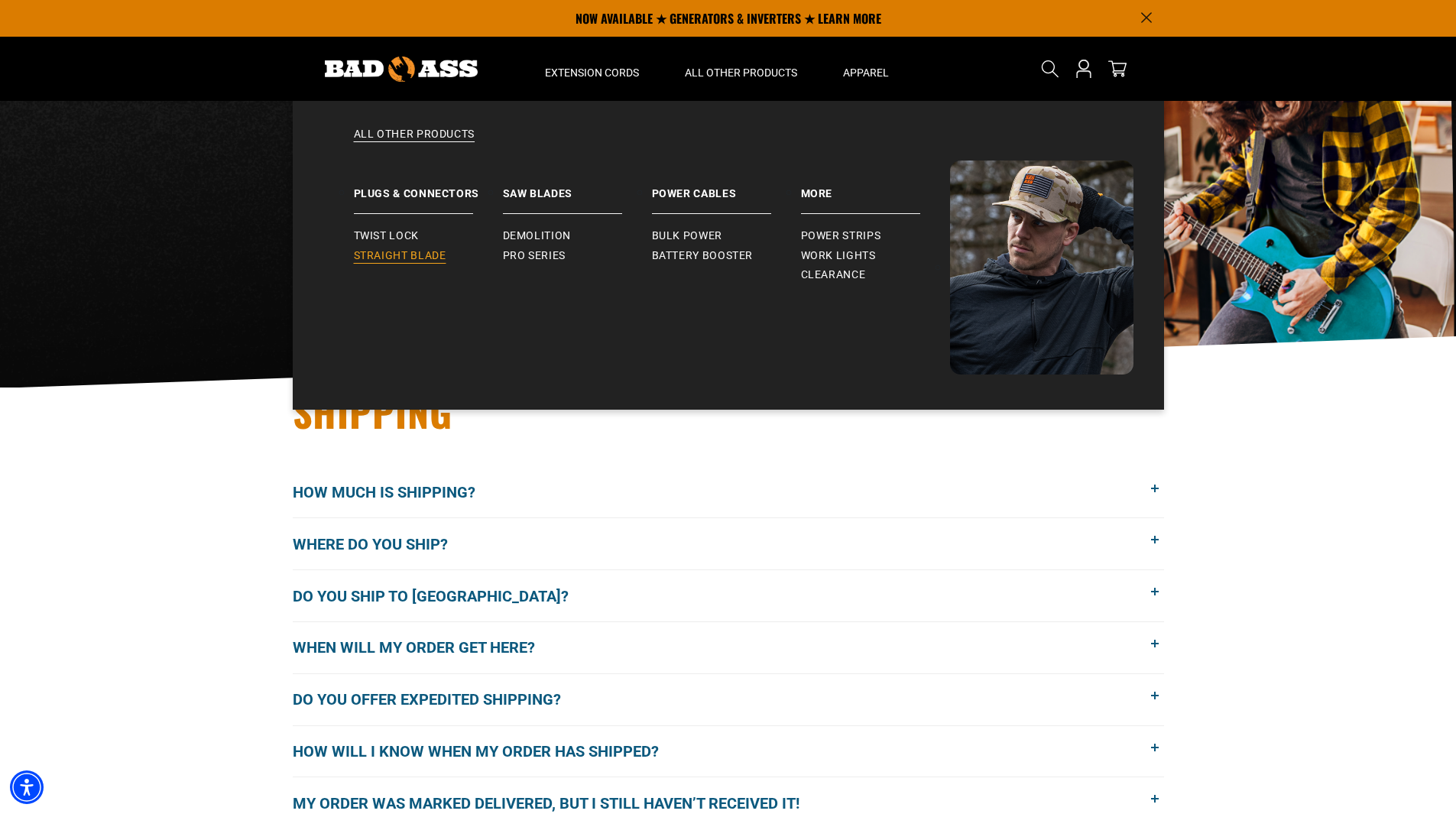
click at [422, 253] on span "Straight Blade" at bounding box center [400, 256] width 93 height 13
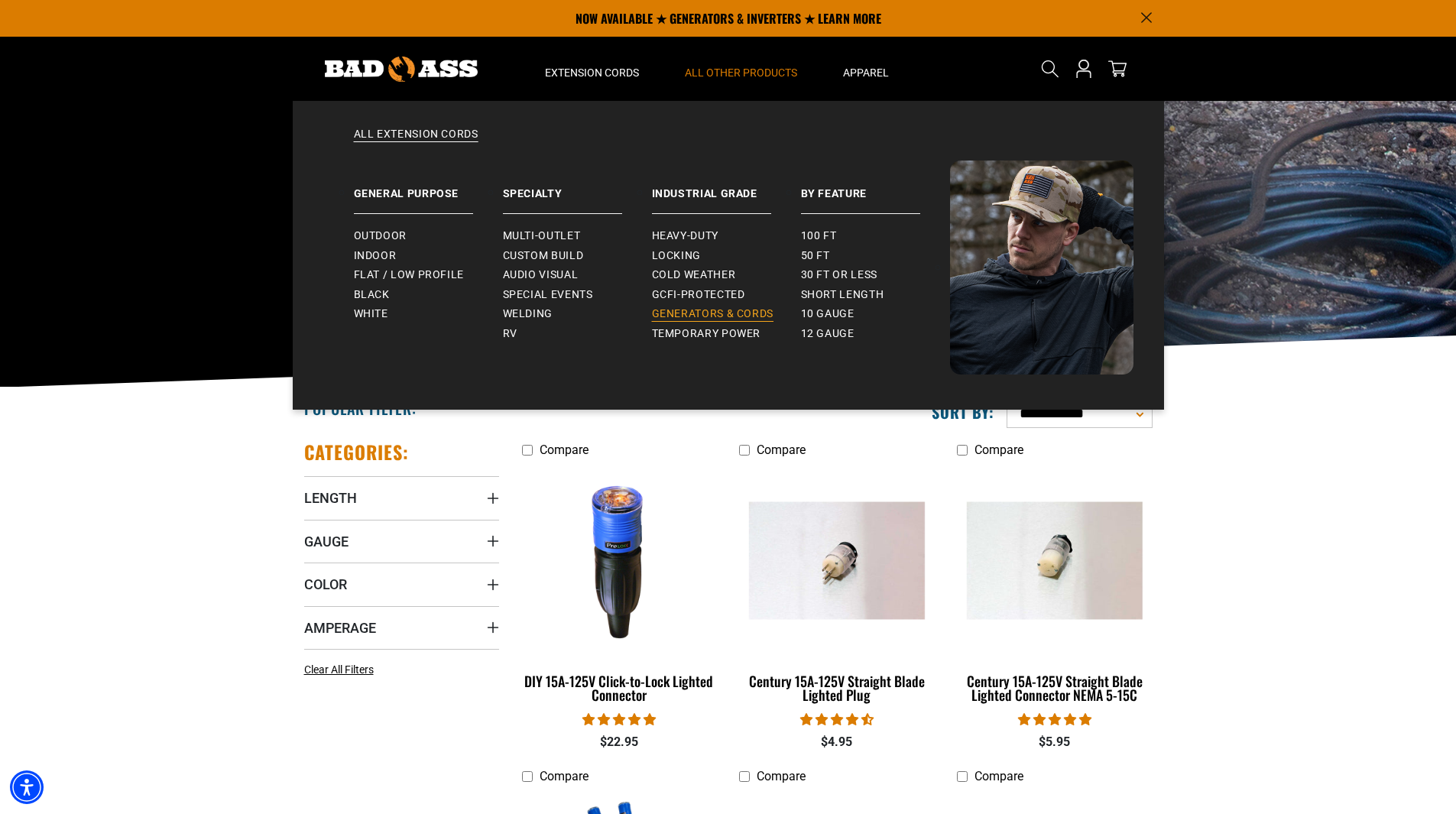
click at [691, 310] on span "Generators & Cords" at bounding box center [713, 314] width 122 height 13
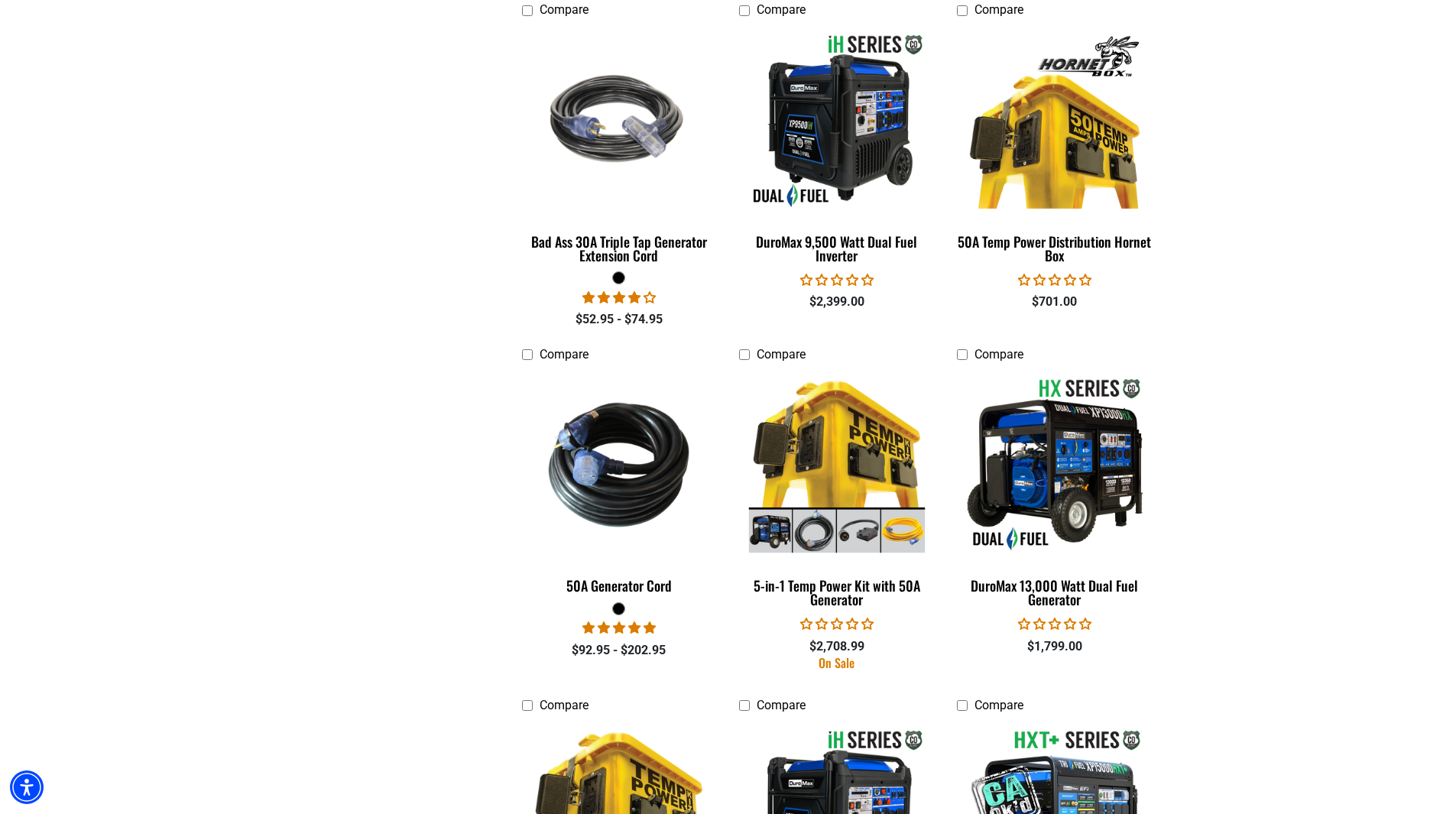
scroll to position [2369, 0]
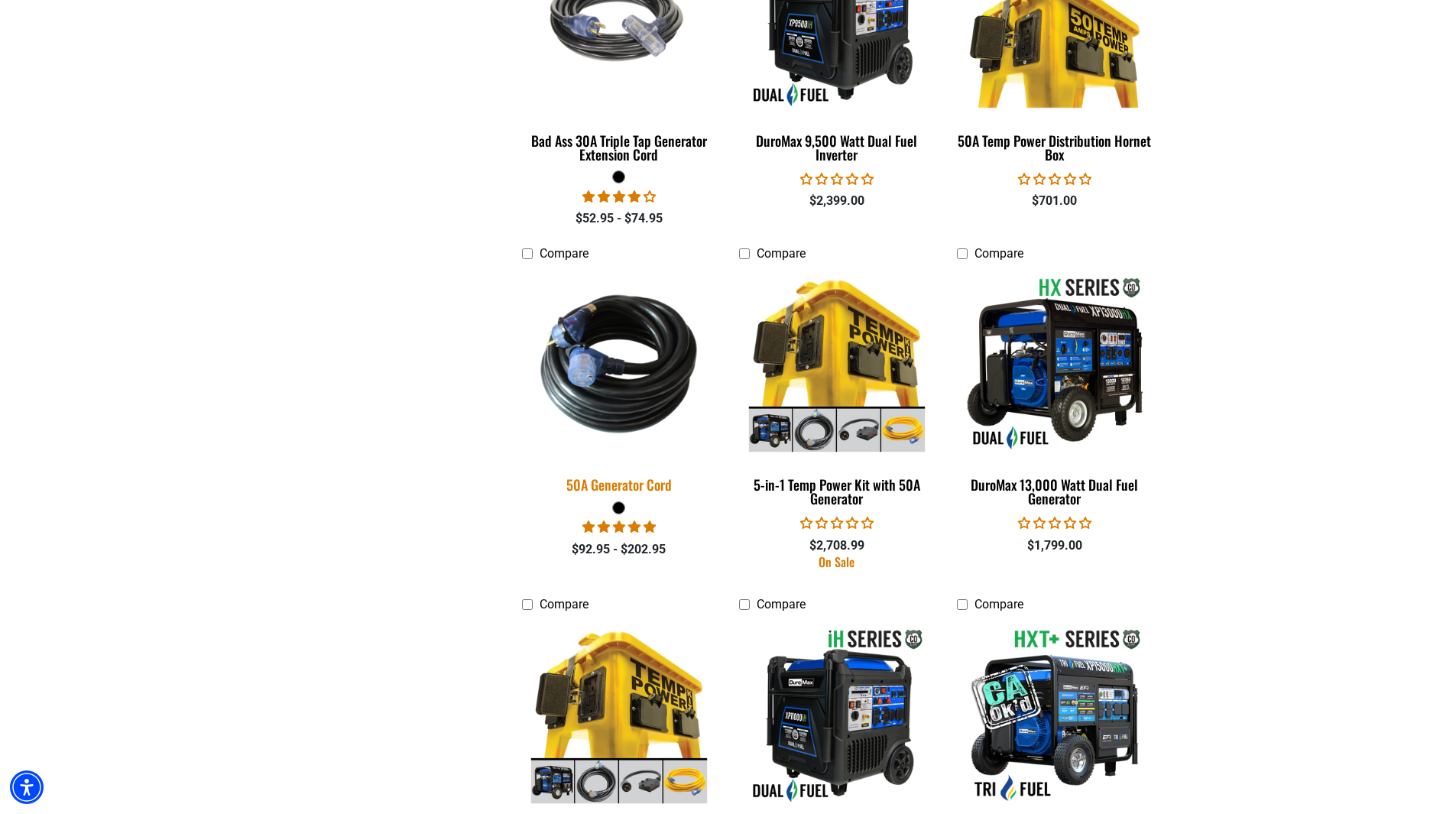
click at [624, 355] on img at bounding box center [619, 364] width 214 height 195
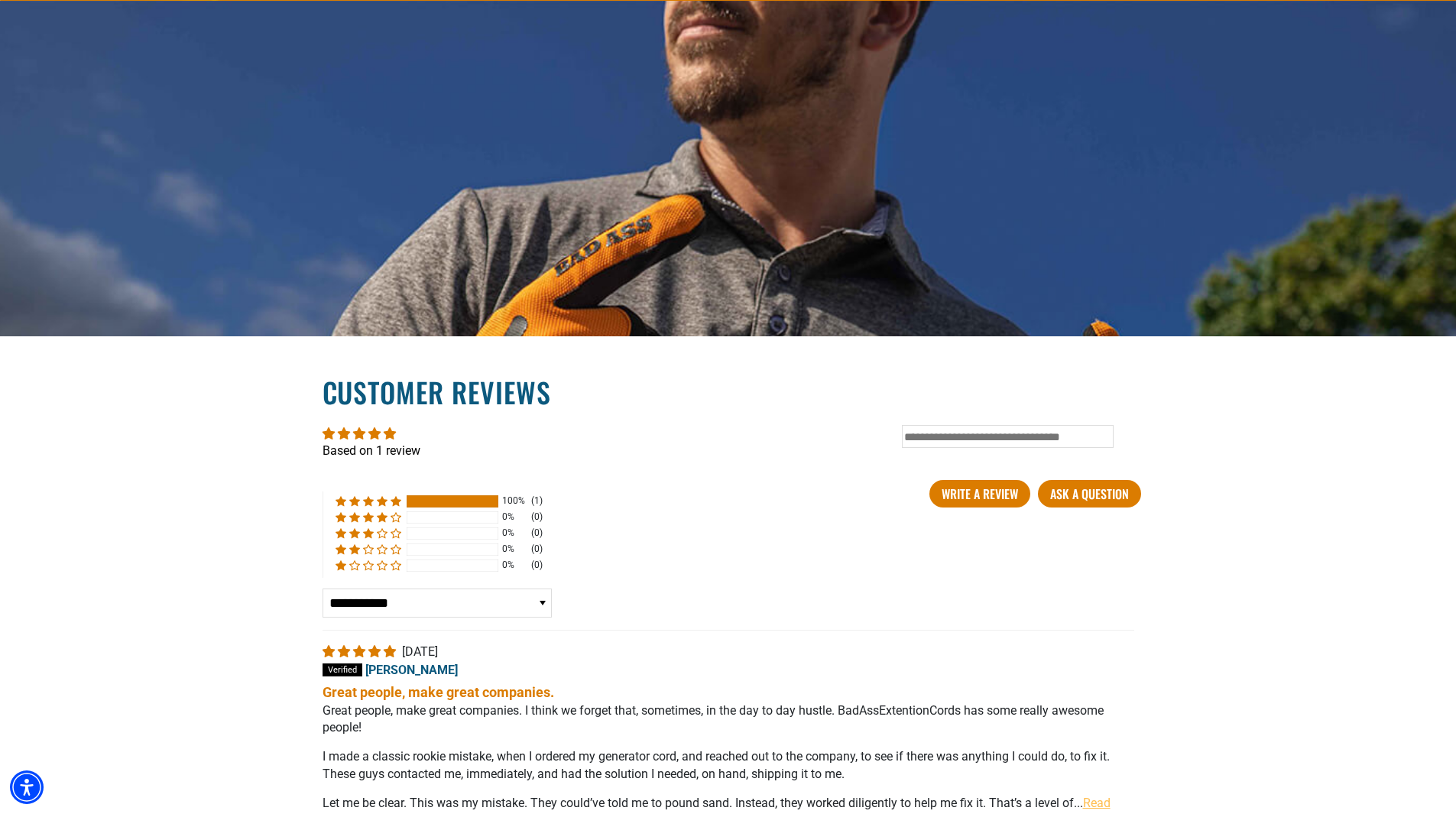
scroll to position [2510, 0]
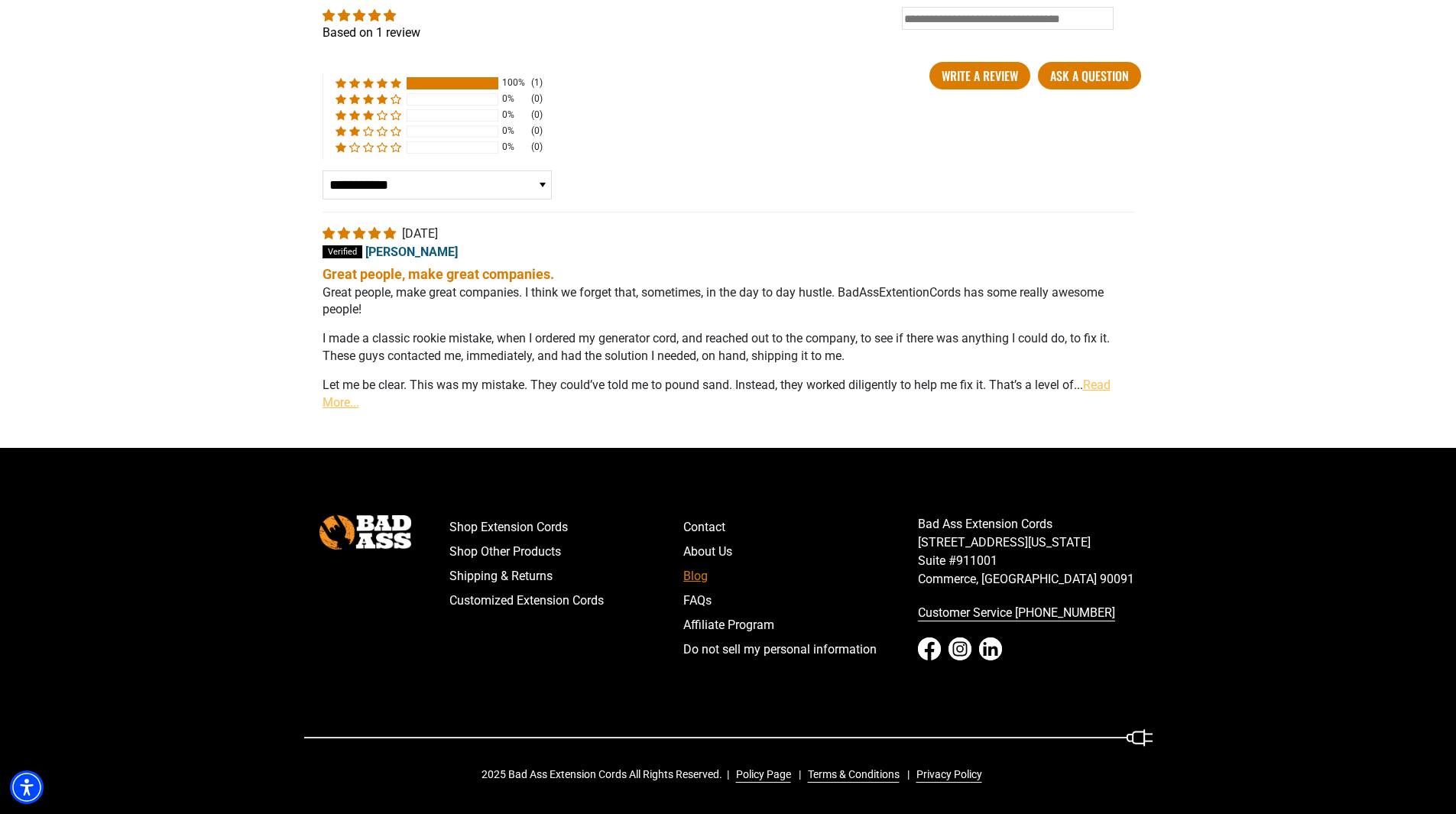
click at [704, 573] on link "Blog" at bounding box center [800, 576] width 234 height 24
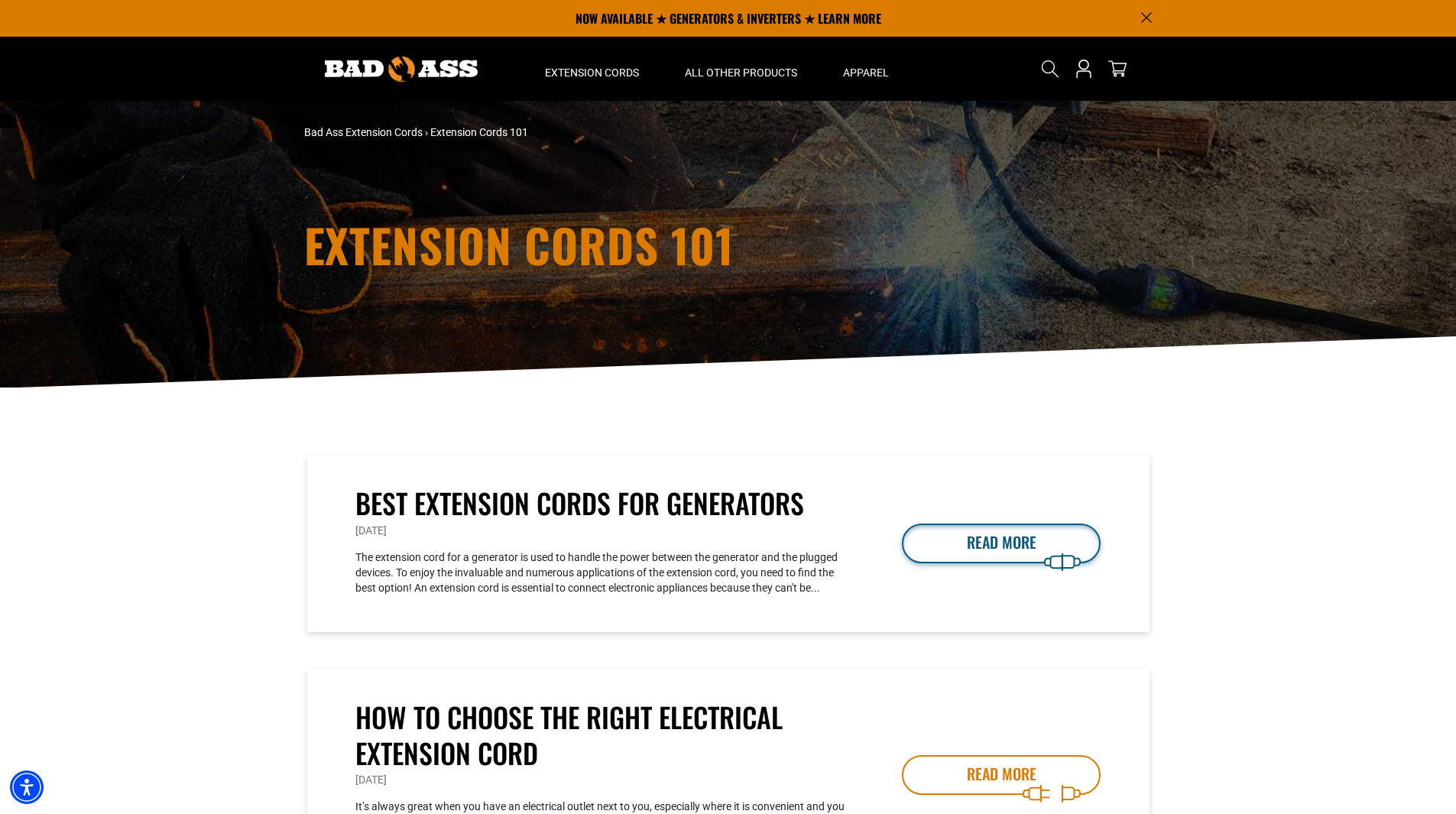
click at [935, 543] on link "READ MORE" at bounding box center [1001, 543] width 199 height 40
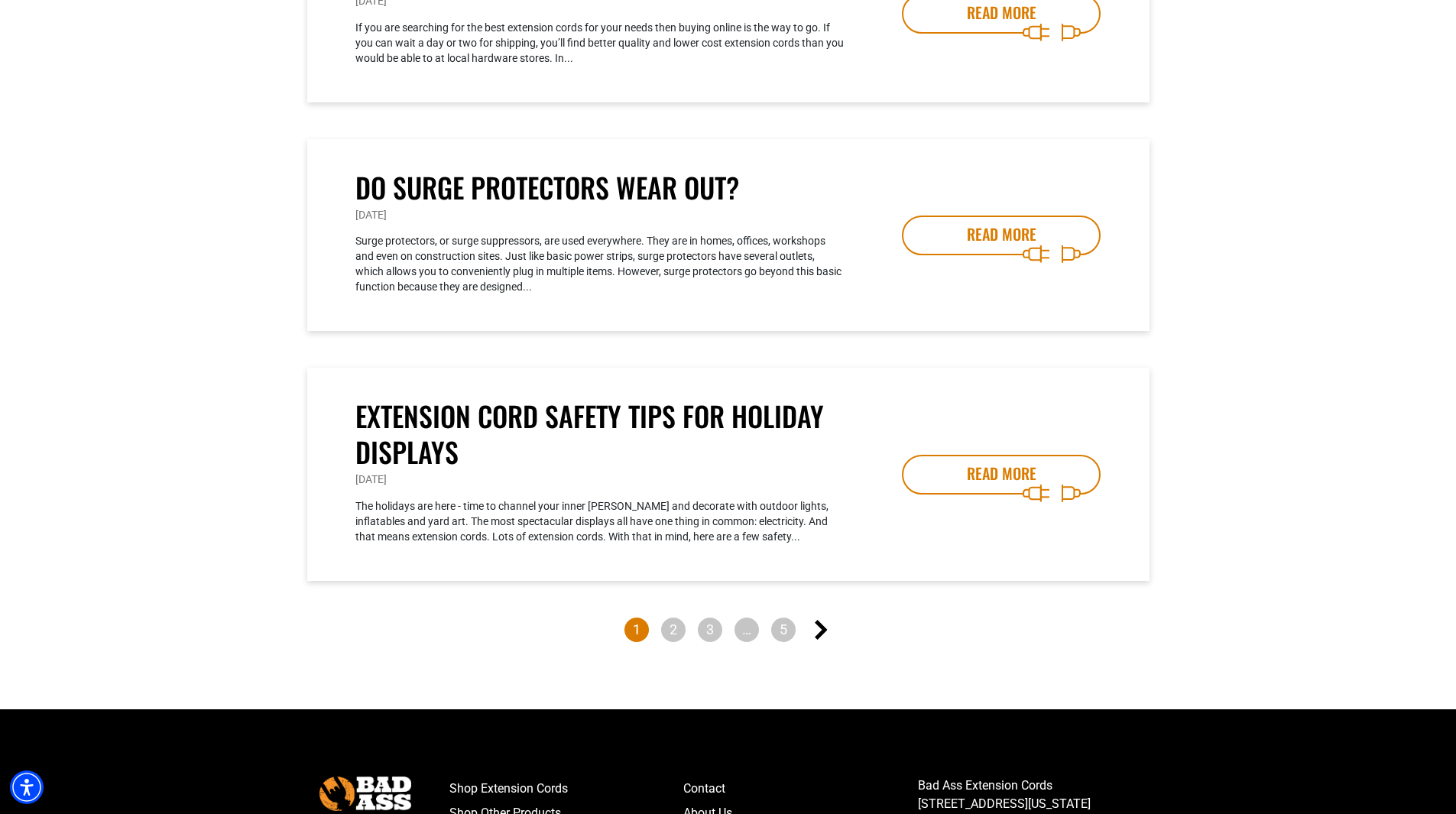
scroll to position [1070, 0]
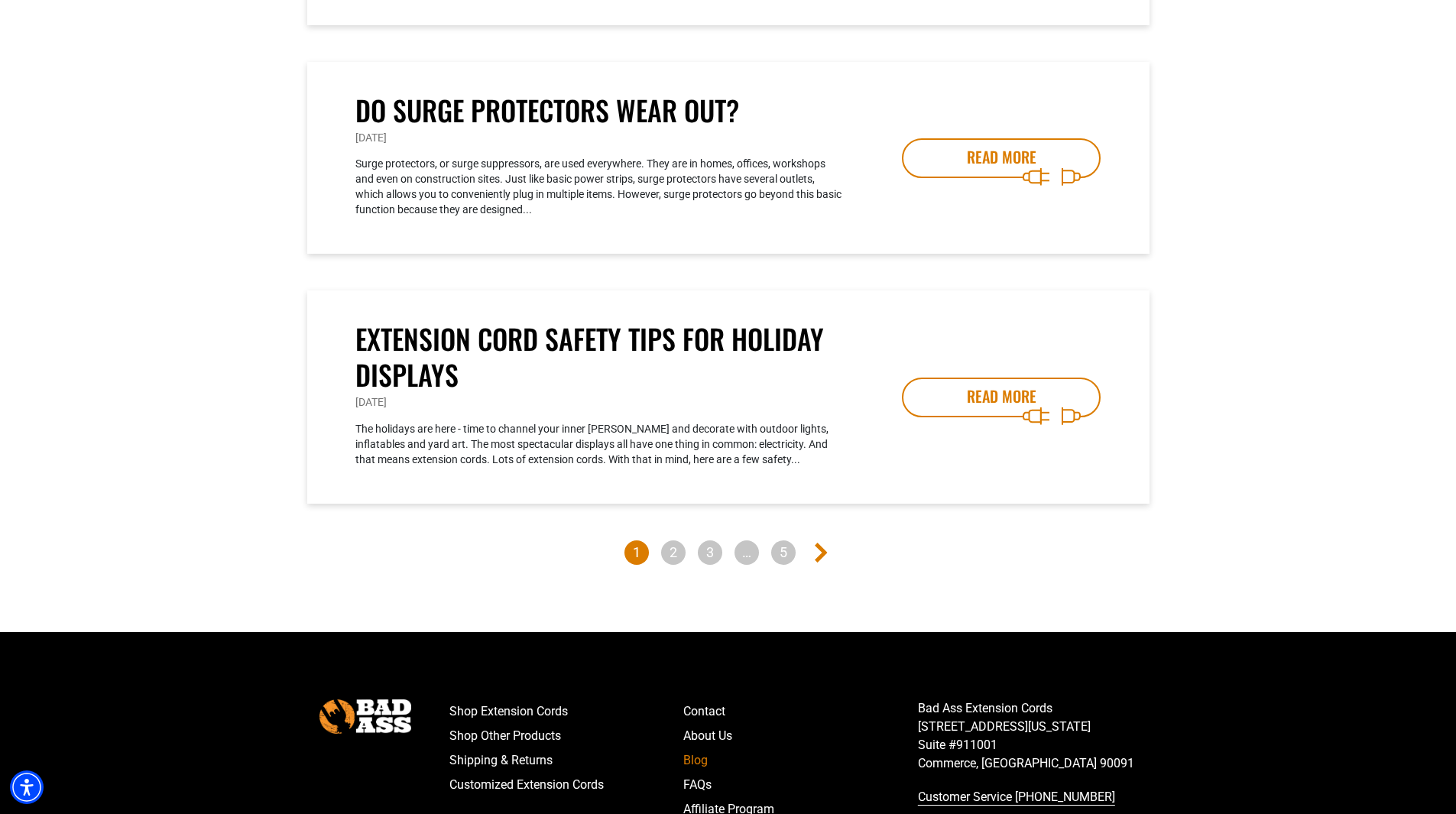
click at [815, 547] on icon "Next page" at bounding box center [821, 553] width 13 height 20
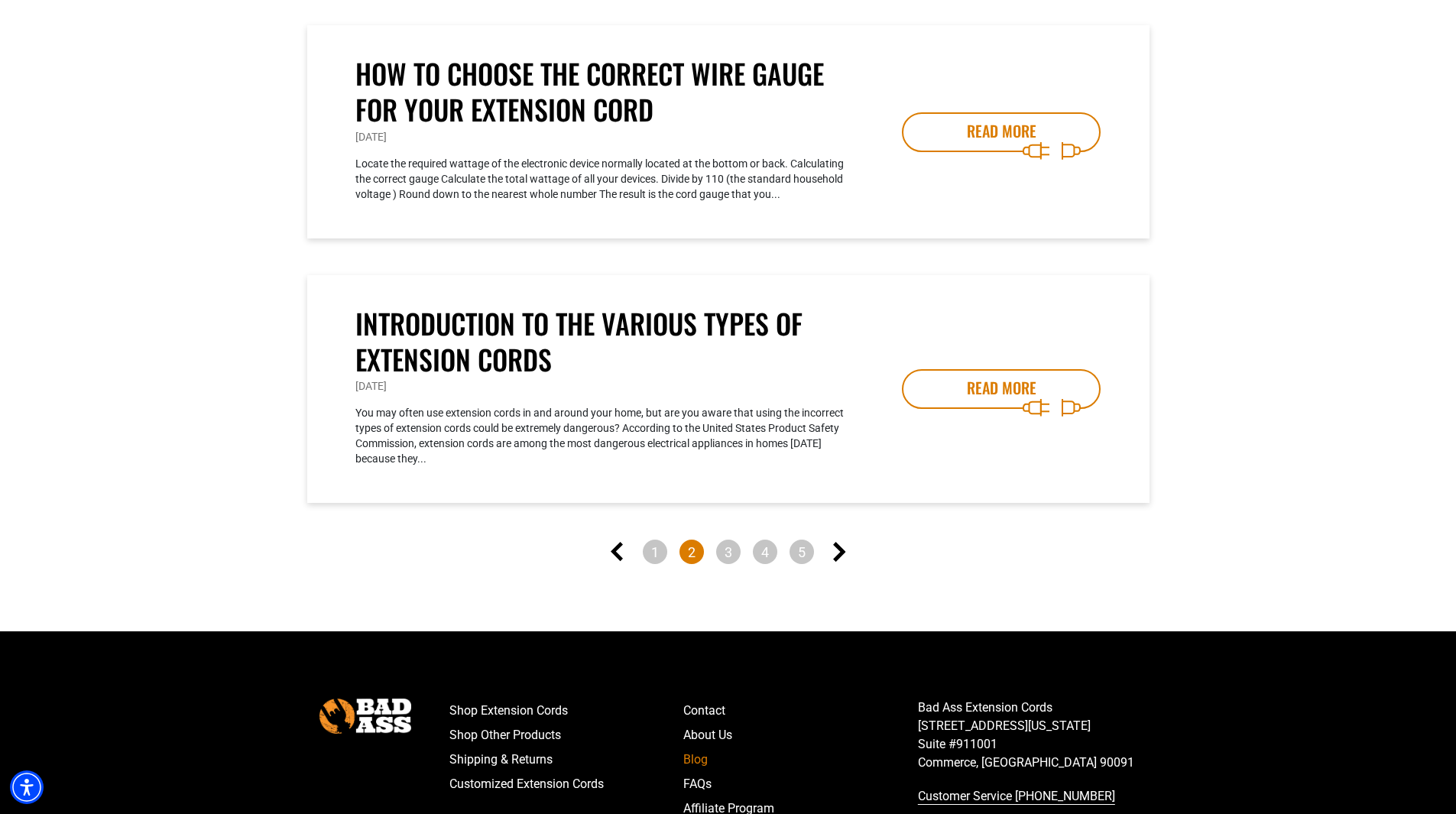
scroll to position [1223, 0]
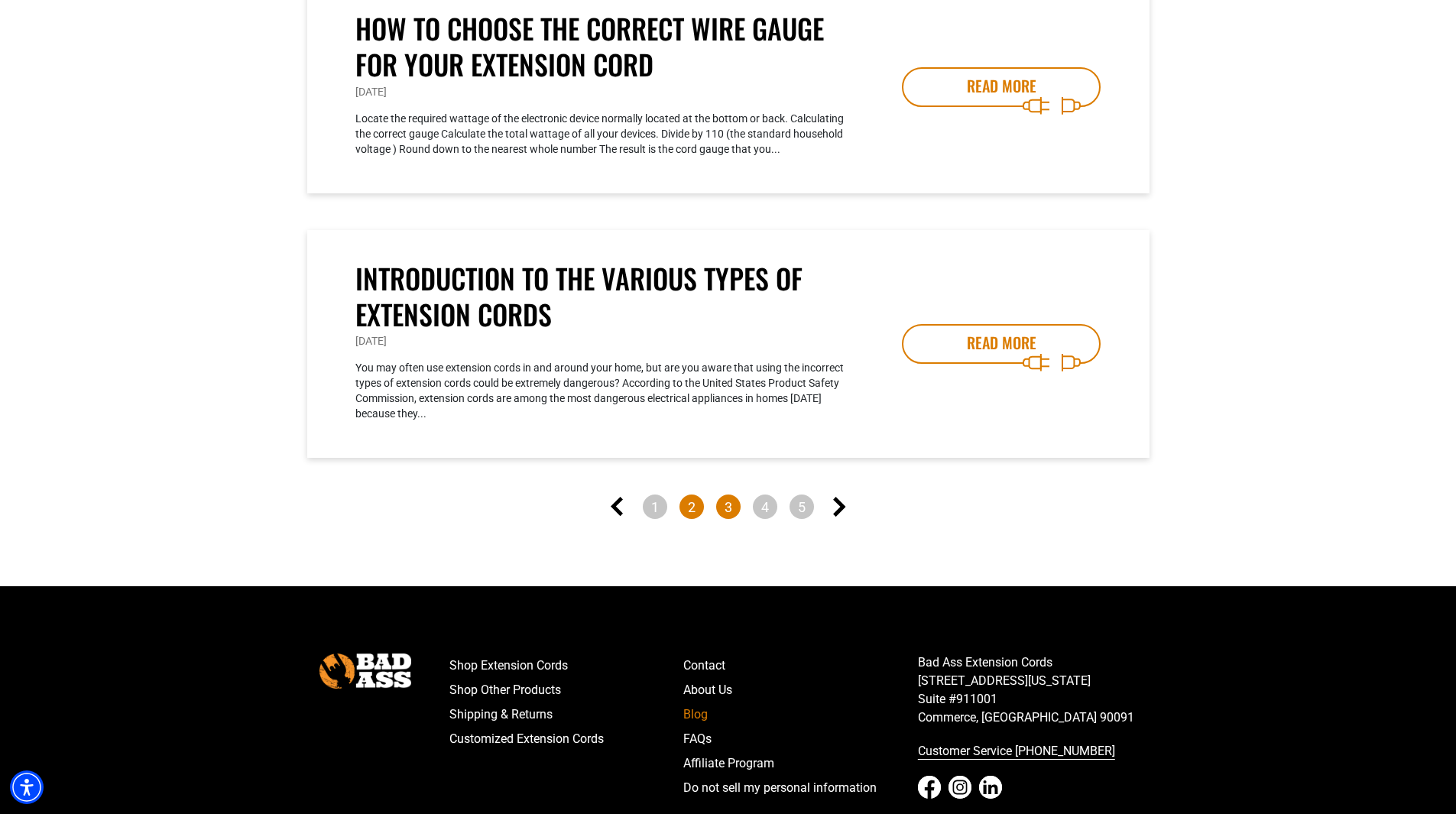
click at [735, 519] on link "3" at bounding box center [728, 506] width 24 height 24
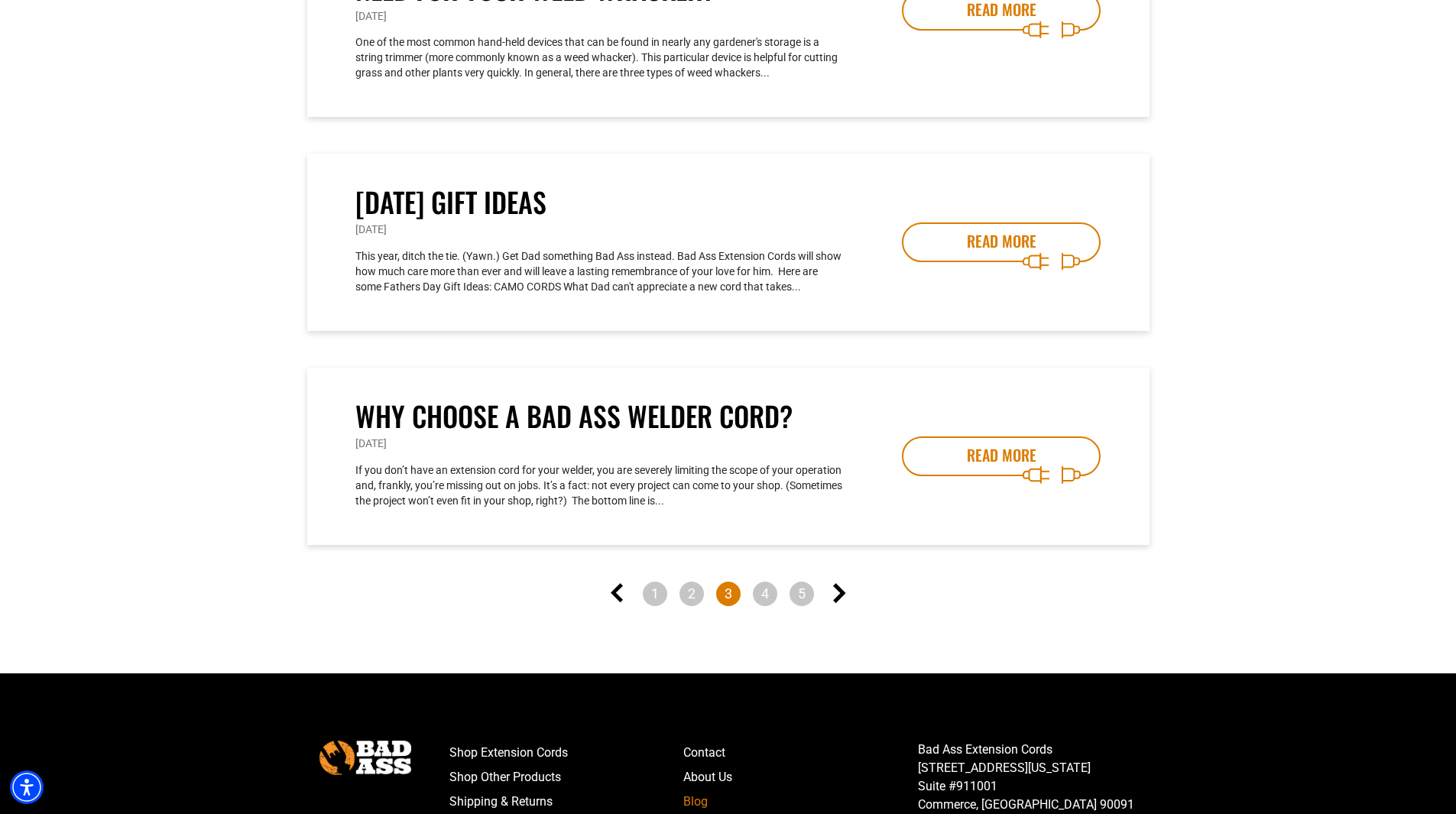
scroll to position [1070, 0]
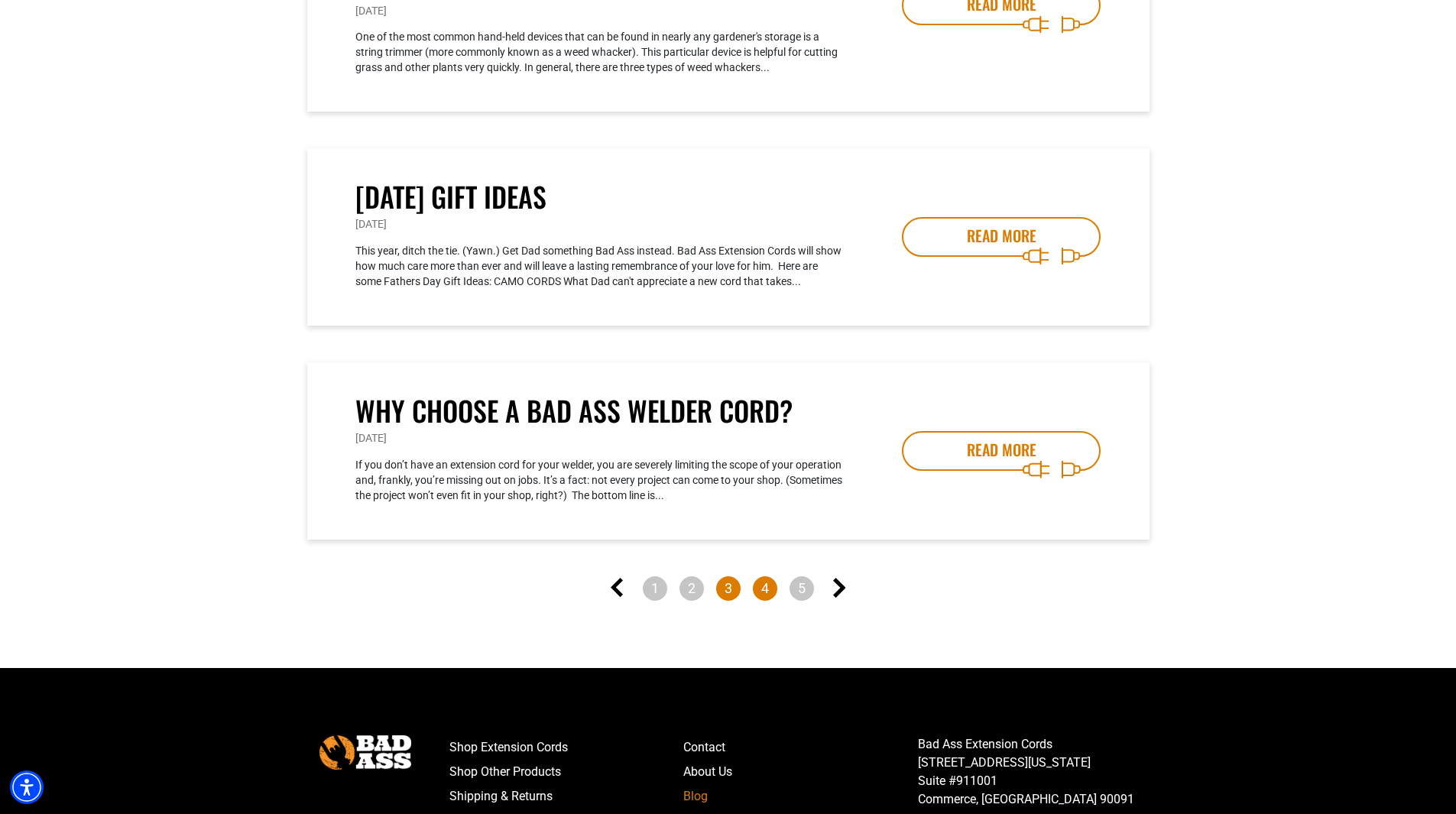
click at [768, 595] on link "4" at bounding box center [764, 588] width 24 height 24
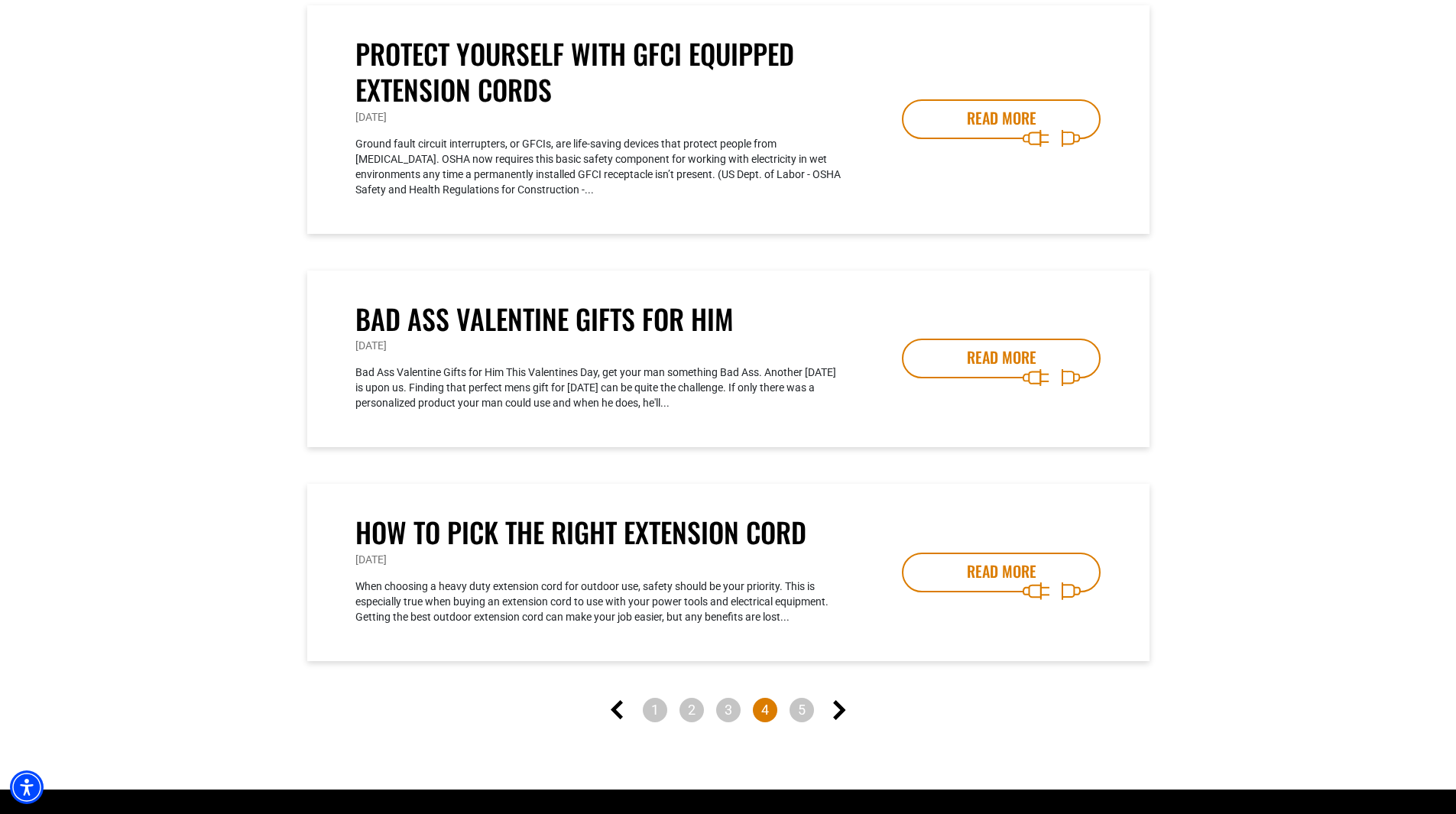
scroll to position [993, 0]
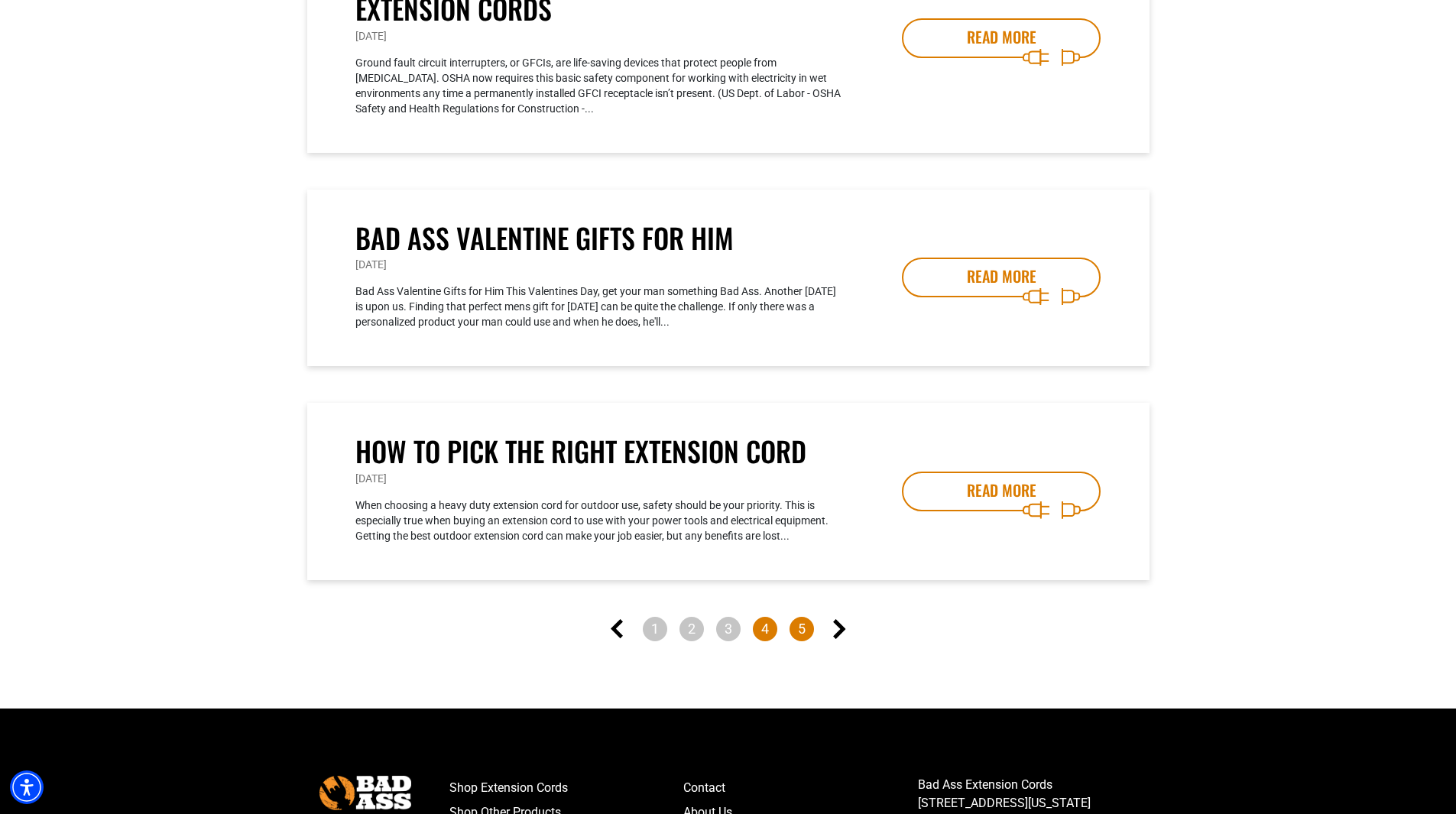
click at [795, 626] on link "5" at bounding box center [801, 629] width 24 height 24
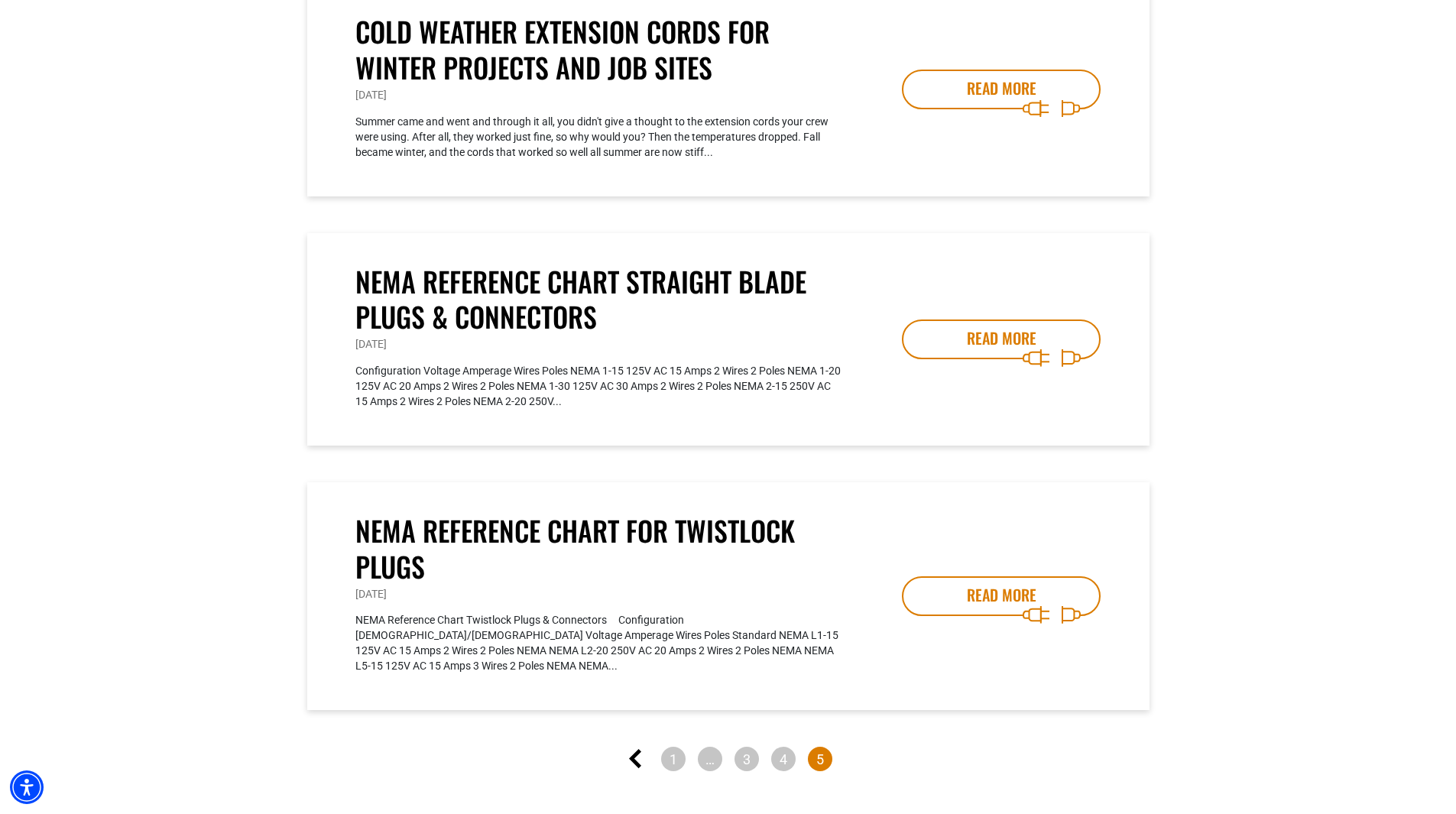
scroll to position [993, 0]
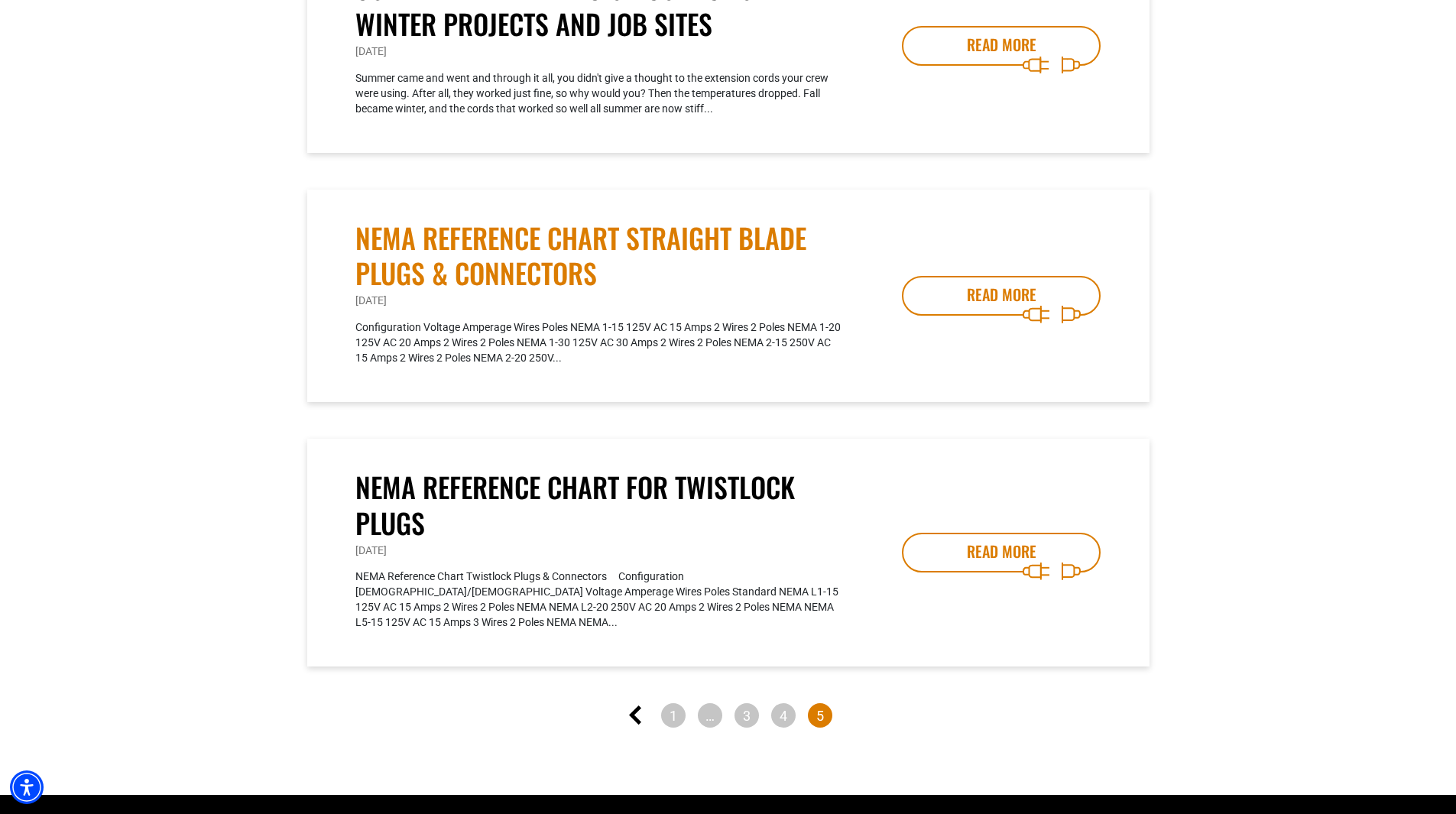
click at [547, 268] on link "NEMA Reference Chart Straight Blade Plugs & Connectors" at bounding box center [600, 255] width 490 height 72
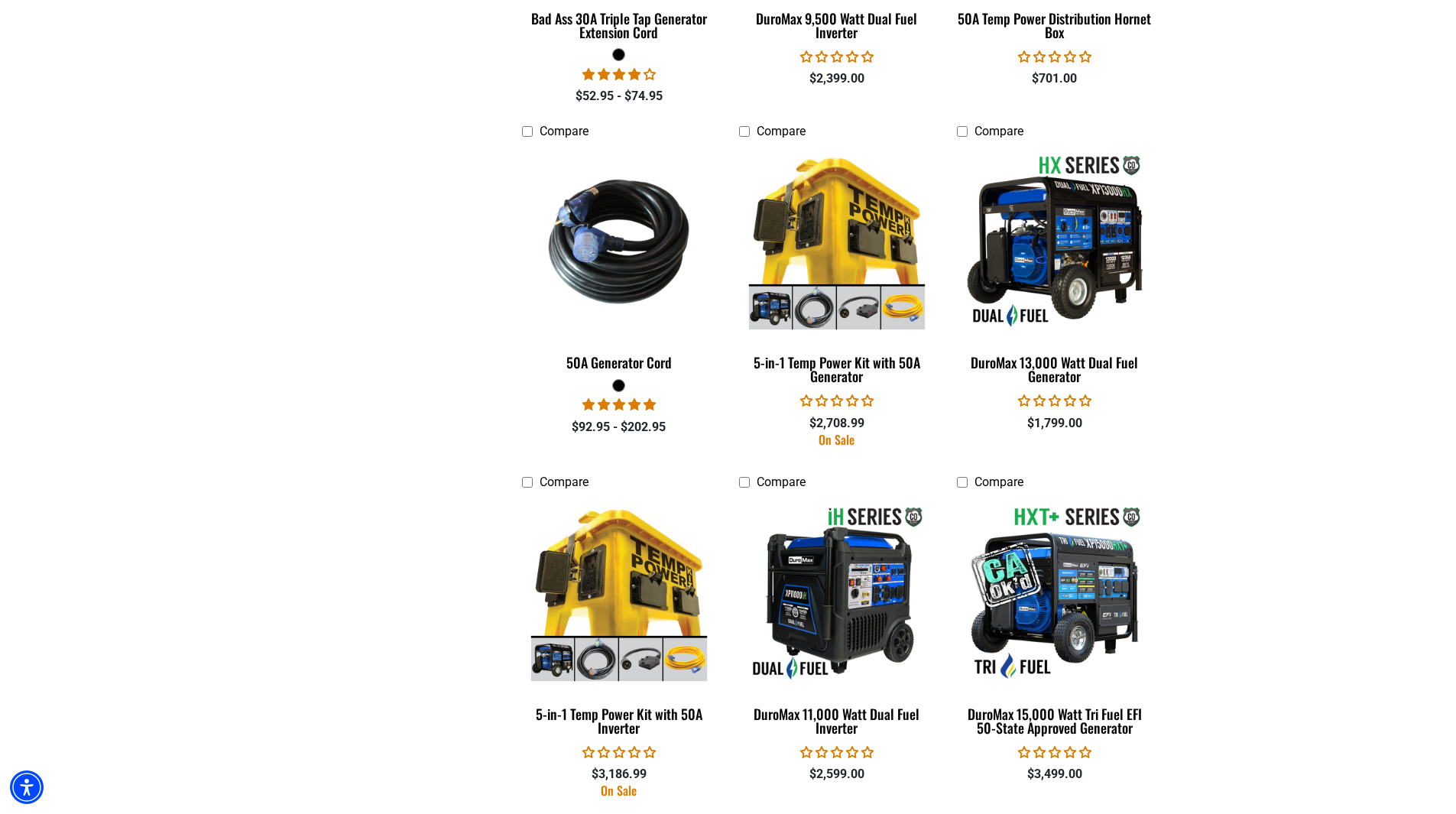
scroll to position [2522, 0]
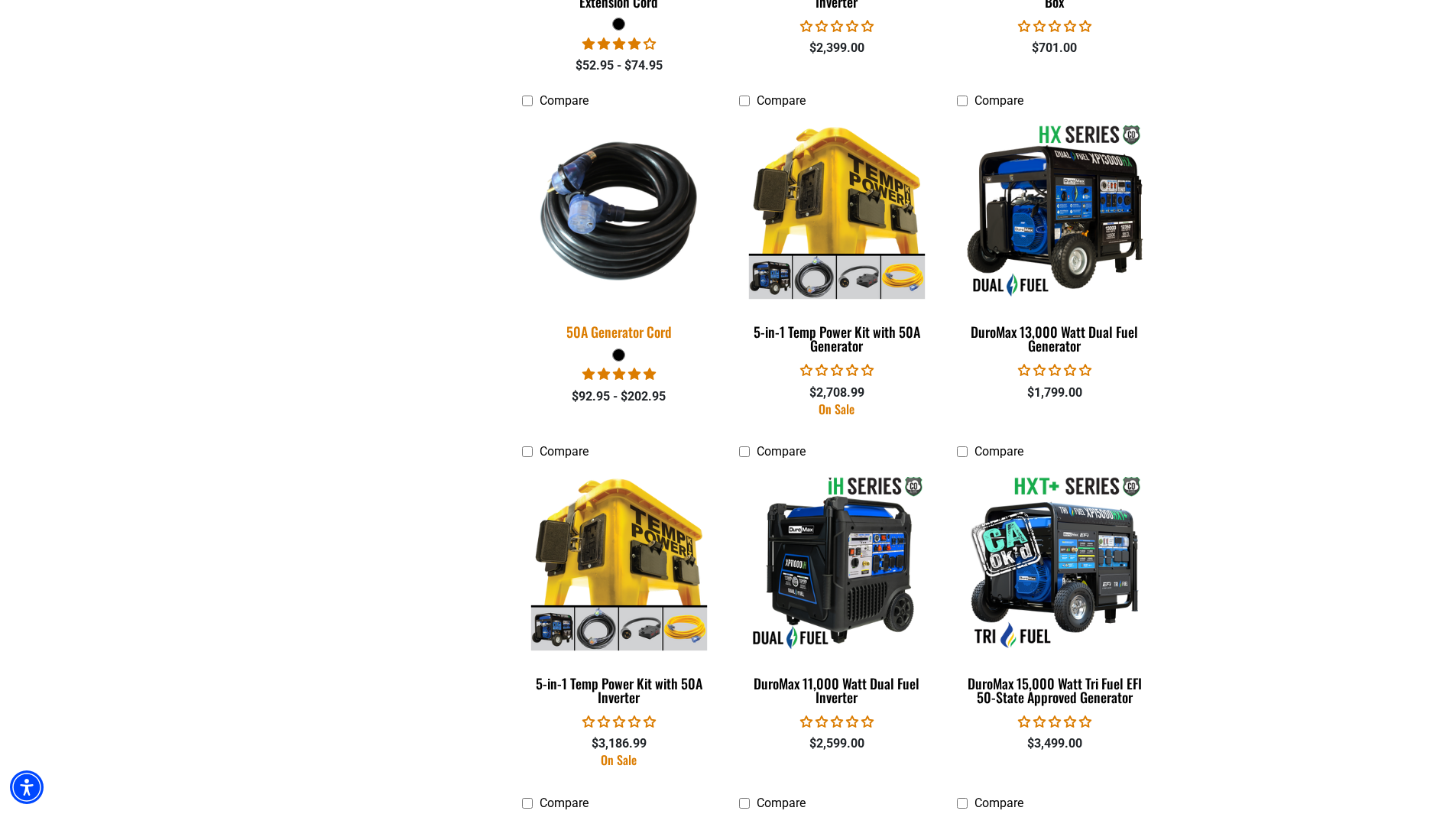
click at [617, 324] on div "50A Generator Cord" at bounding box center [618, 331] width 195 height 13
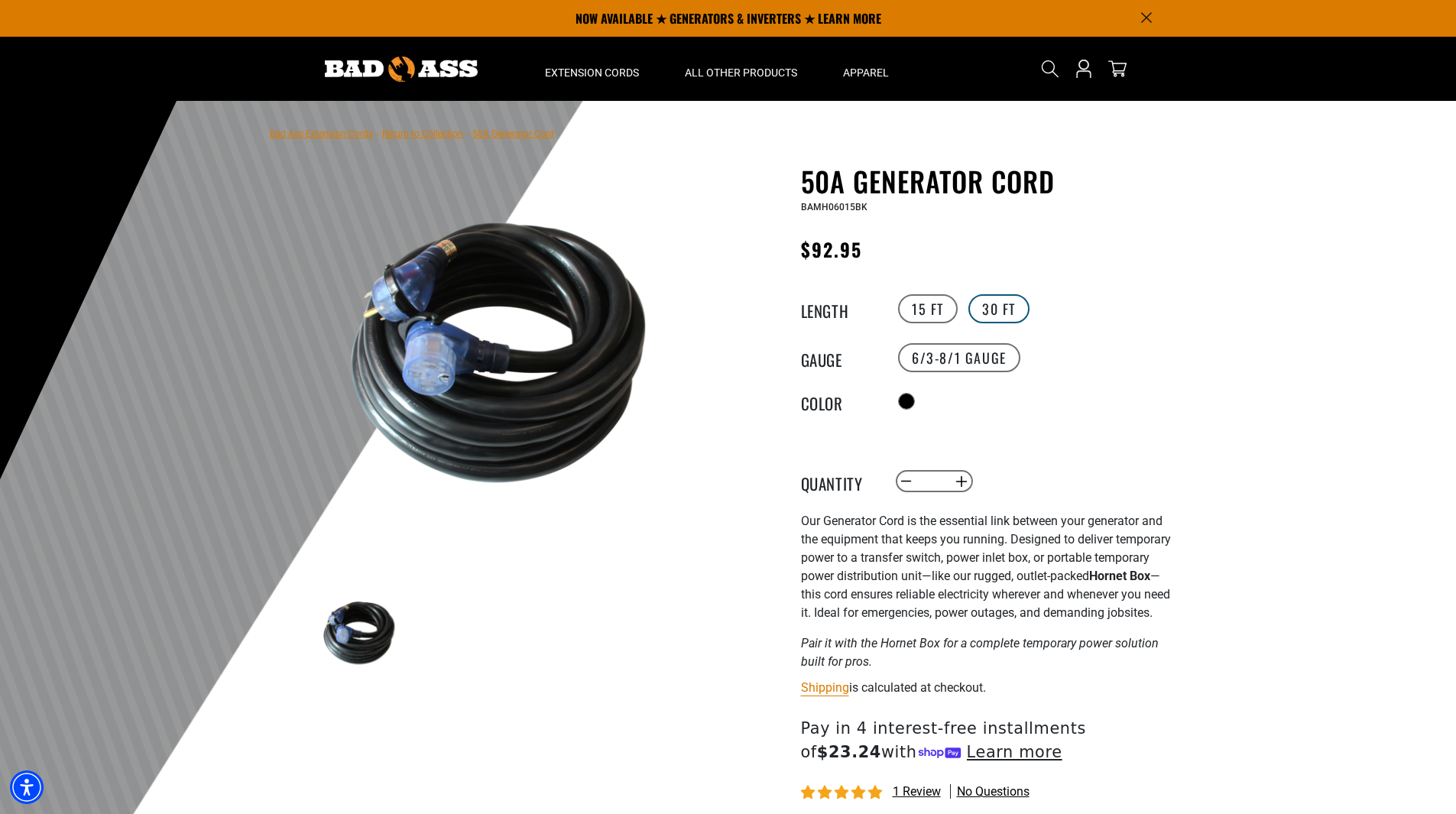
click at [997, 306] on label "30 FT" at bounding box center [998, 308] width 62 height 29
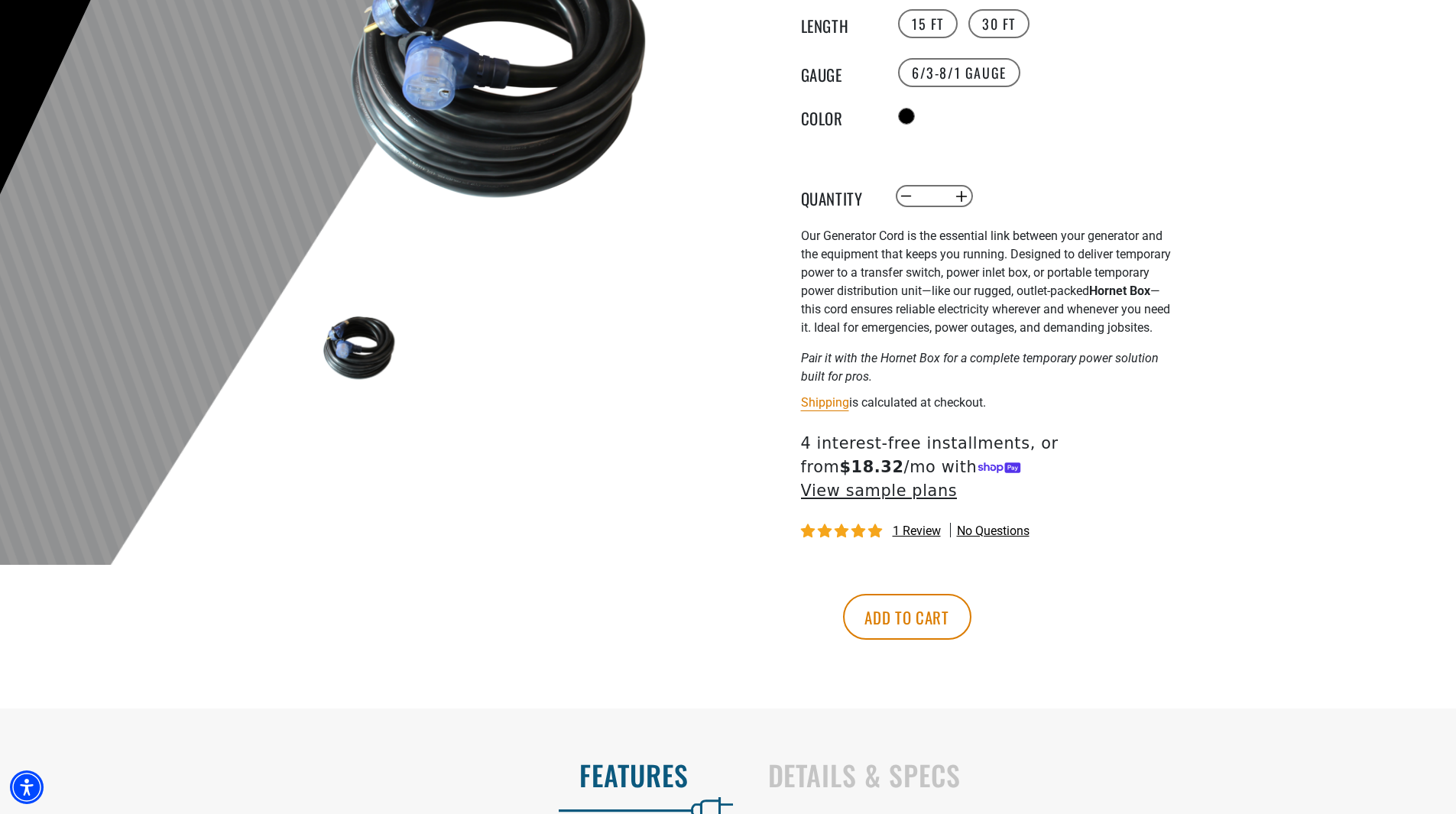
scroll to position [458, 0]
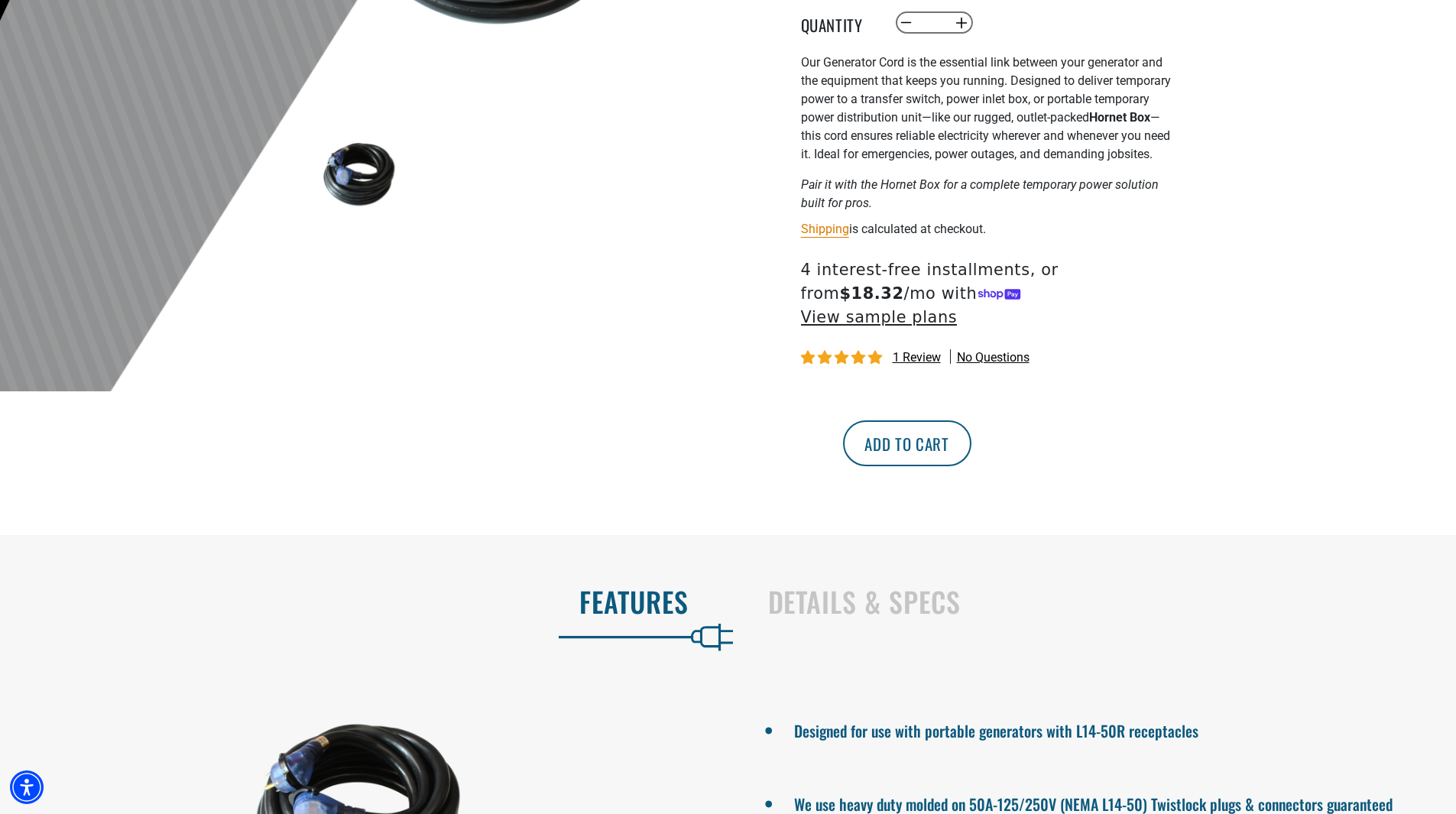
click at [972, 420] on button "Add to cart" at bounding box center [907, 443] width 128 height 46
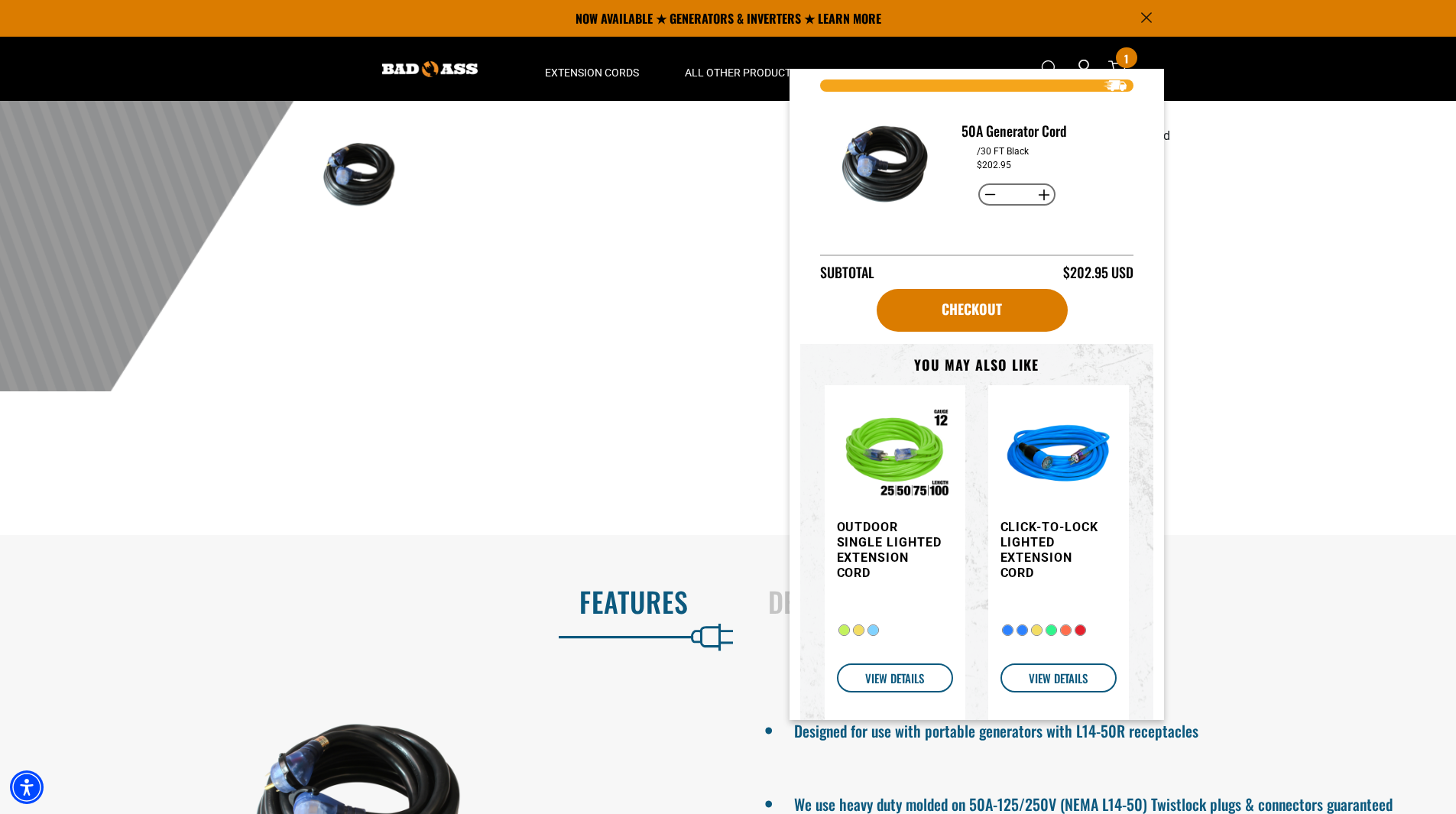
scroll to position [60, 0]
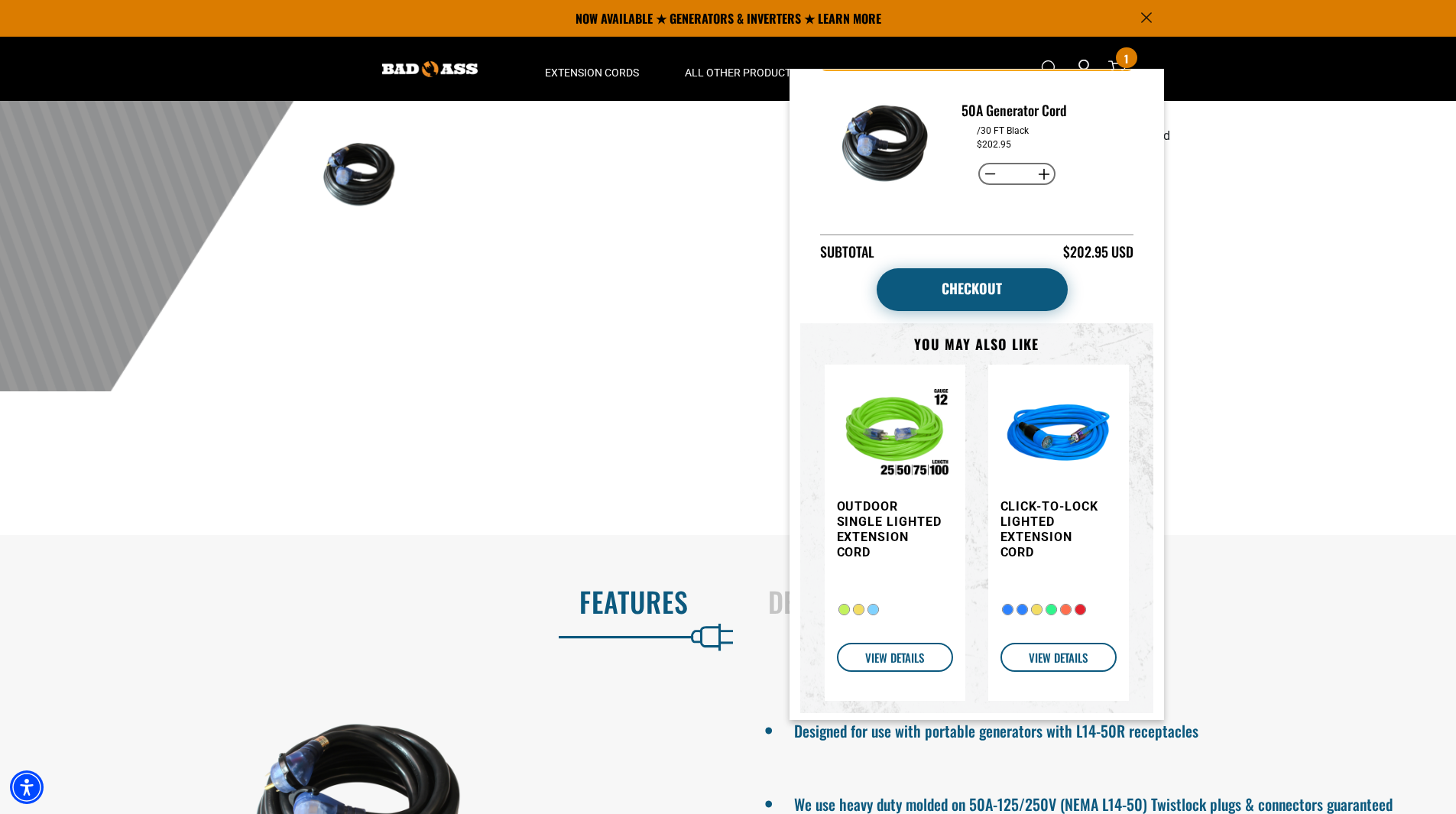
click at [989, 281] on link "Checkout" at bounding box center [972, 289] width 191 height 43
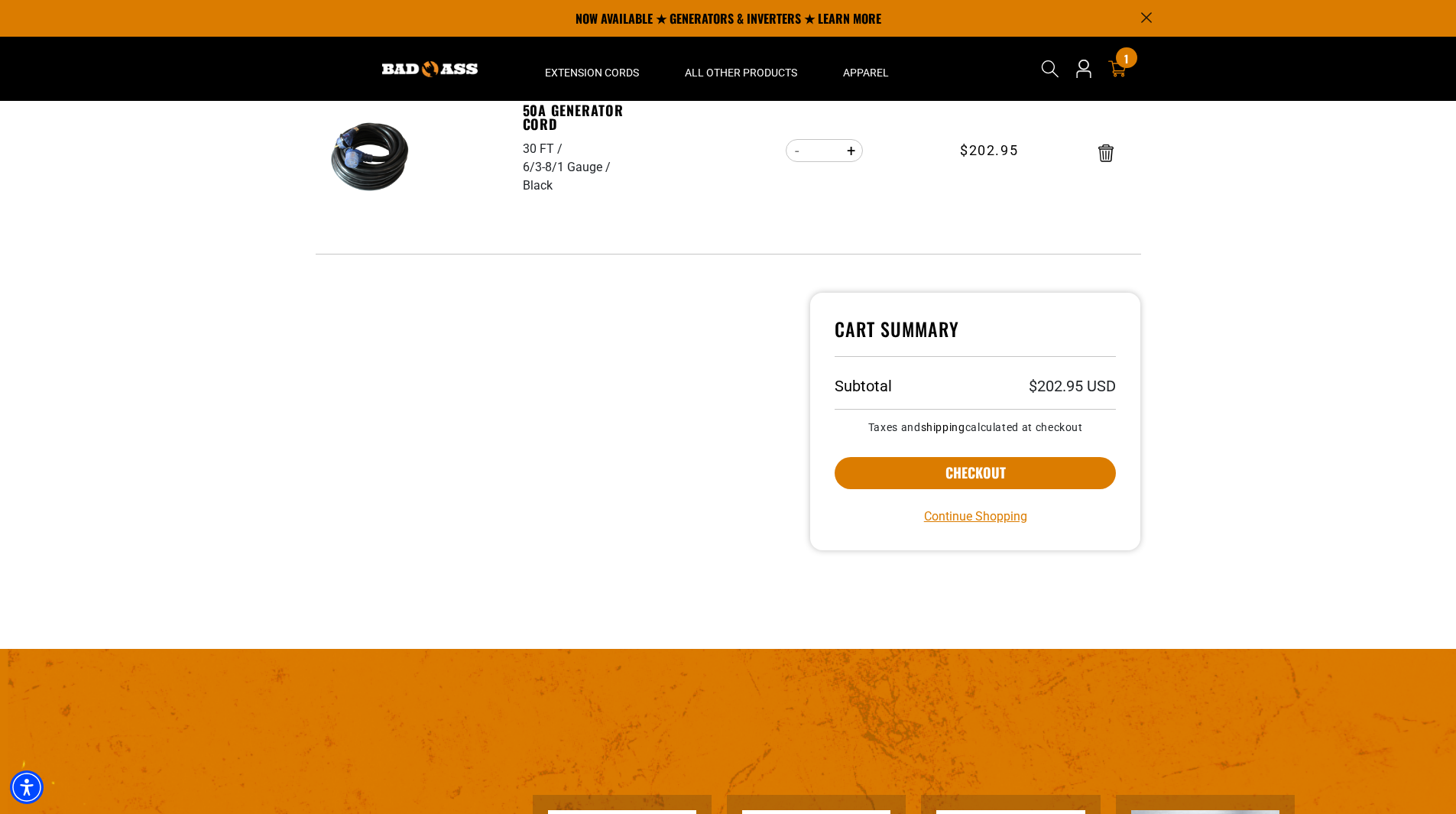
scroll to position [229, 0]
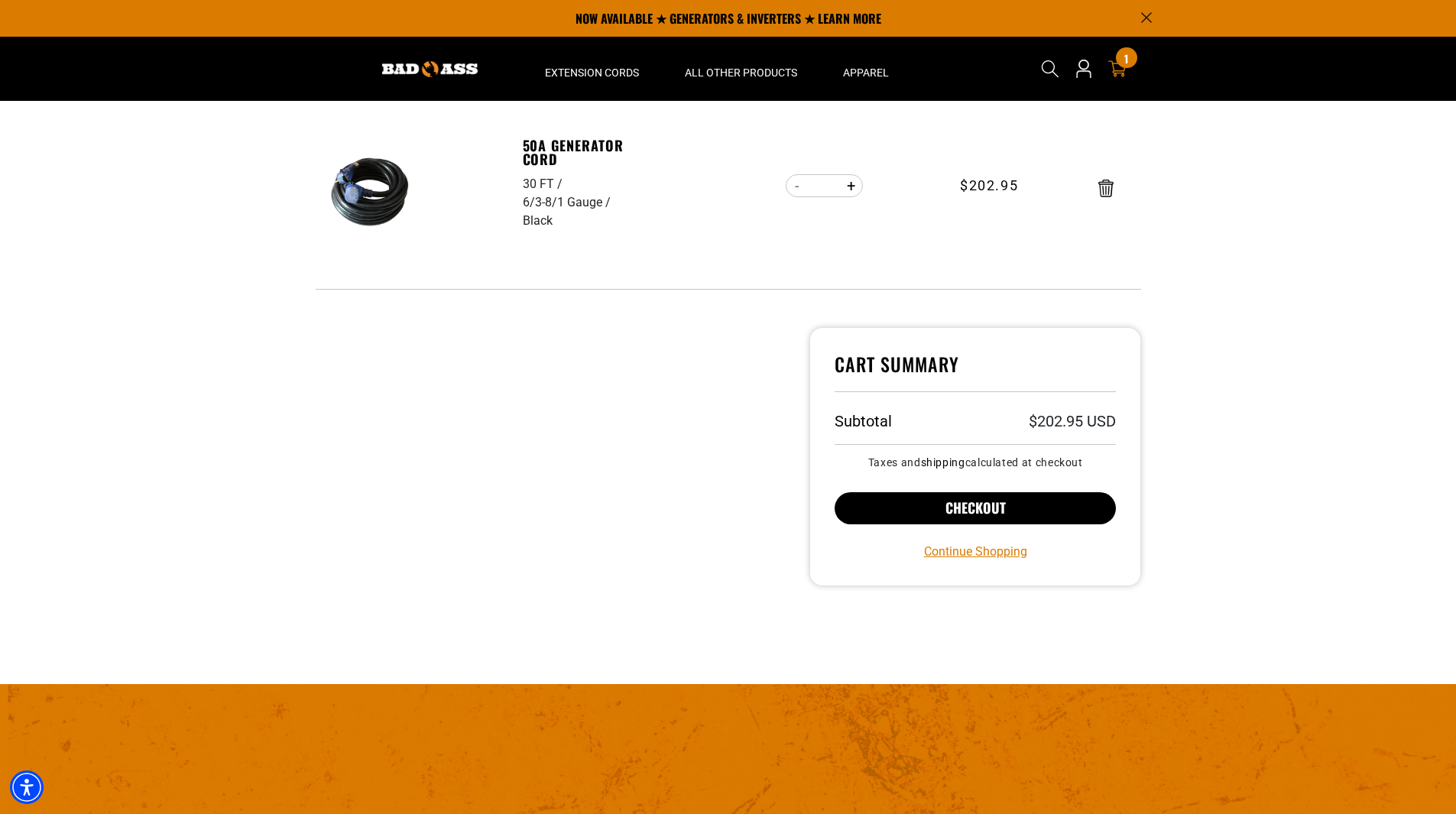
click at [1002, 504] on button "Checkout" at bounding box center [975, 508] width 282 height 32
